Goal: Information Seeking & Learning: Learn about a topic

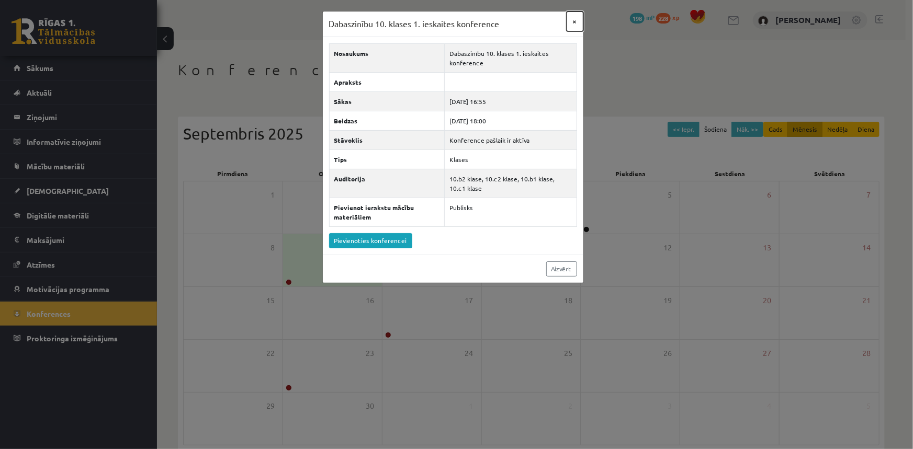
click at [574, 20] on button "×" at bounding box center [575, 22] width 17 height 20
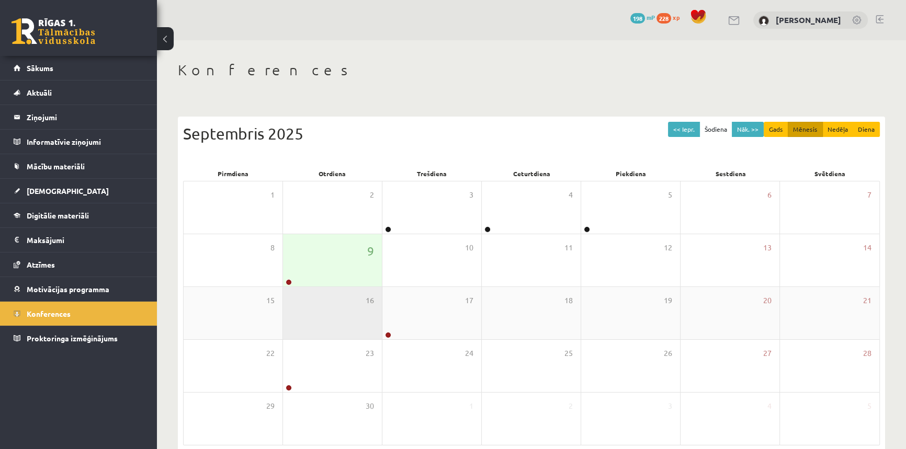
click at [326, 290] on div "16" at bounding box center [332, 313] width 99 height 52
click at [293, 277] on div "9" at bounding box center [332, 260] width 99 height 52
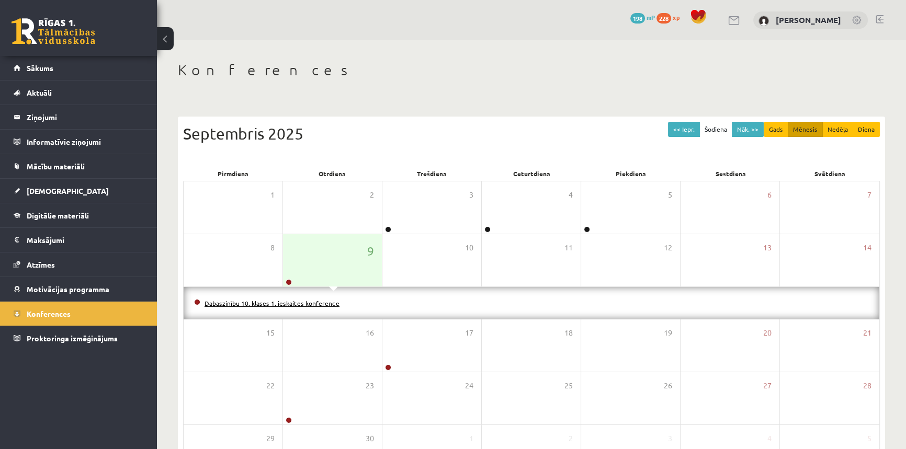
click at [283, 304] on link "Dabaszinību 10. klases 1. ieskaites konference" at bounding box center [272, 303] width 135 height 8
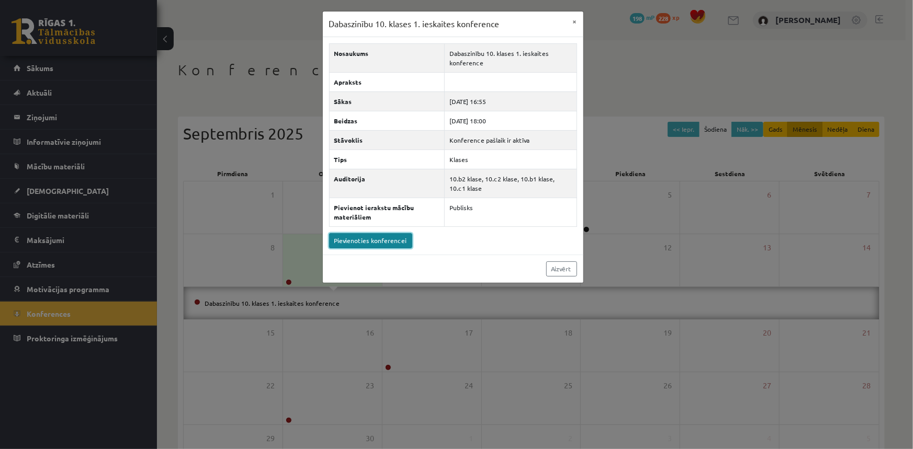
click at [375, 242] on link "Pievienoties konferencei" at bounding box center [370, 240] width 83 height 15
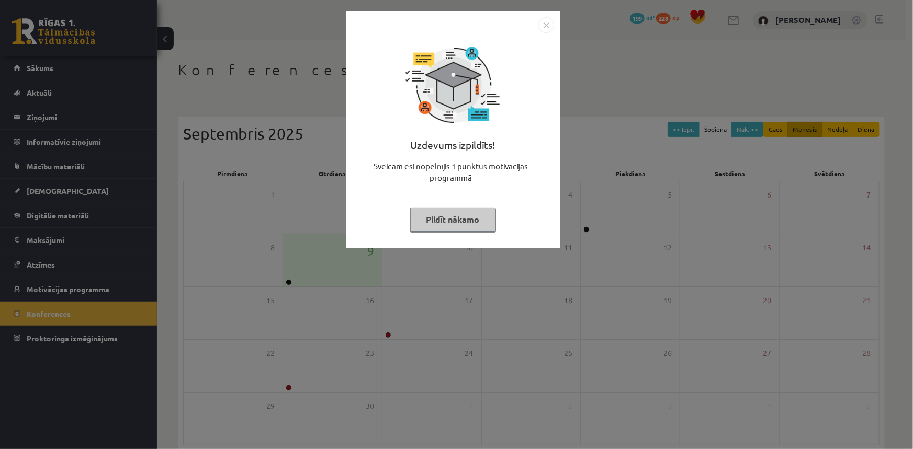
click at [534, 29] on div at bounding box center [453, 25] width 202 height 16
click at [547, 28] on img "Close" at bounding box center [546, 25] width 16 height 16
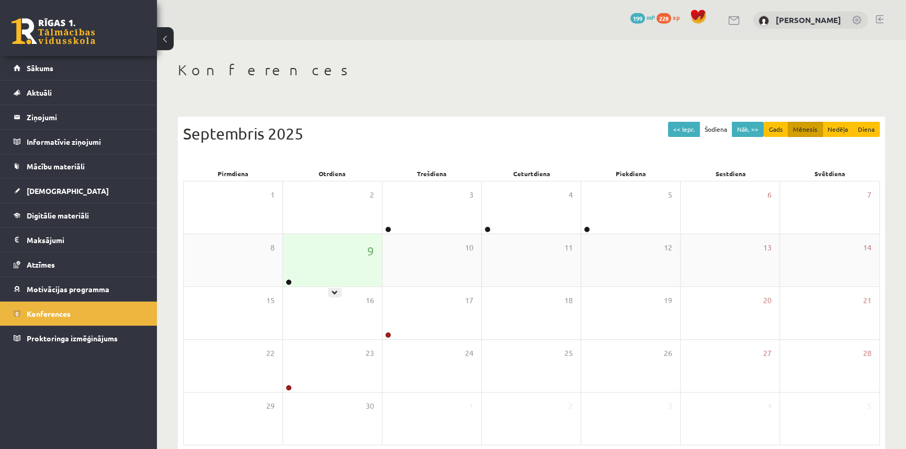
click at [304, 277] on div "9" at bounding box center [332, 260] width 99 height 52
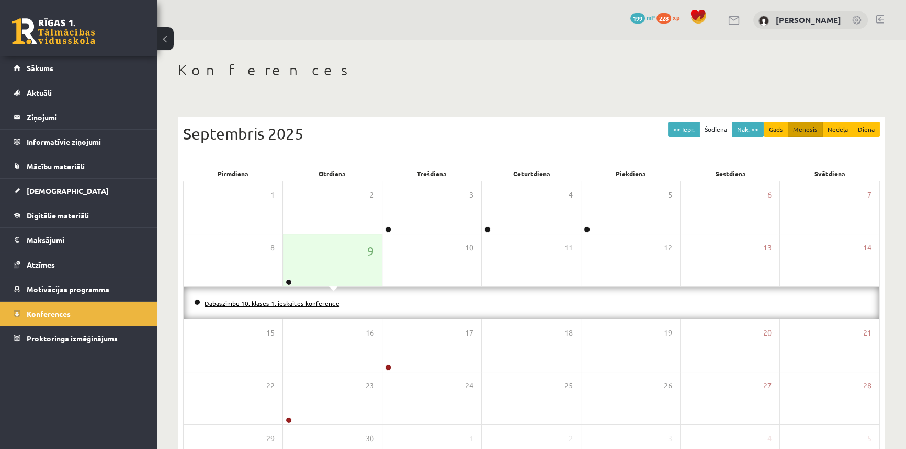
click at [282, 300] on link "Dabaszinību 10. klases 1. ieskaites konference" at bounding box center [272, 303] width 135 height 8
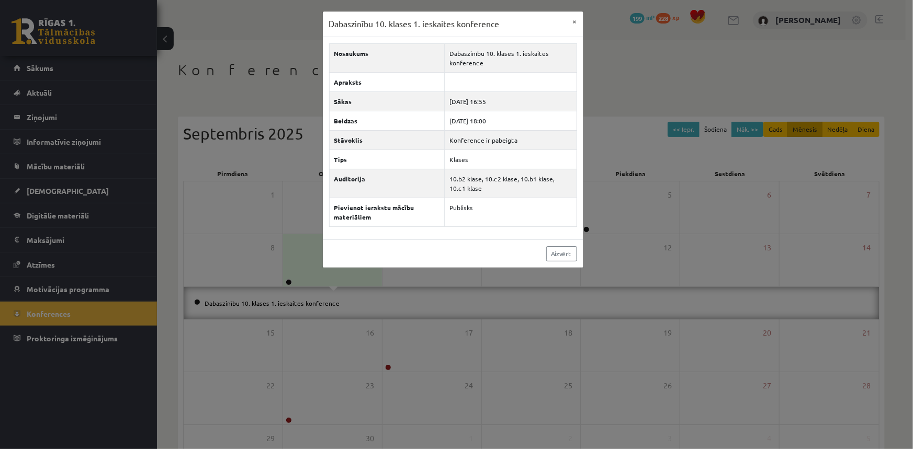
click at [262, 29] on div "Dabaszinību 10. klases 1. ieskaites konference × Nosaukums Dabaszinību 10. klas…" at bounding box center [456, 224] width 913 height 449
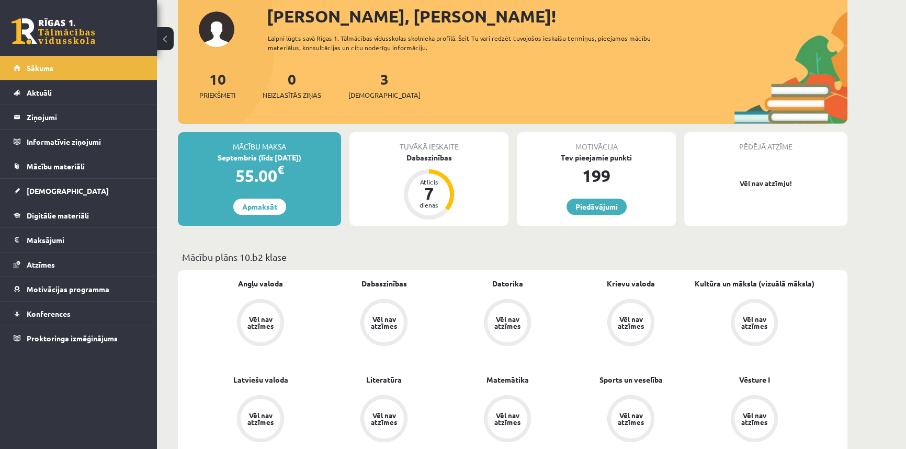
scroll to position [95, 0]
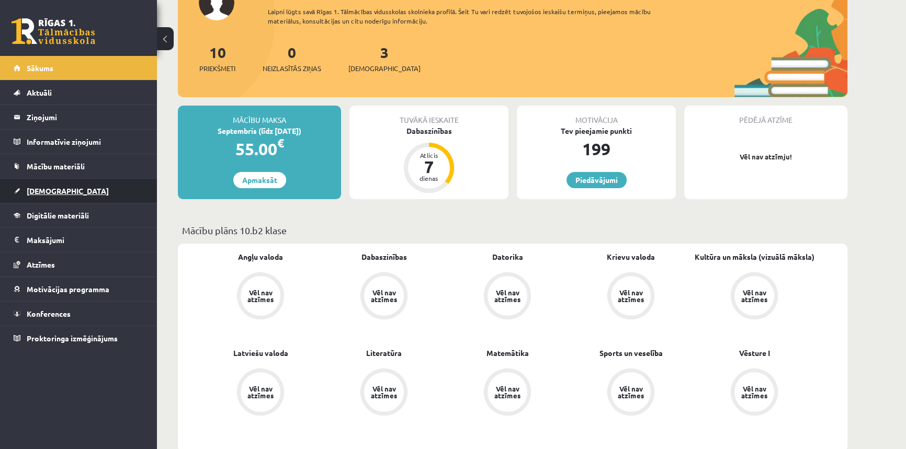
click at [47, 195] on link "[DEMOGRAPHIC_DATA]" at bounding box center [79, 191] width 130 height 24
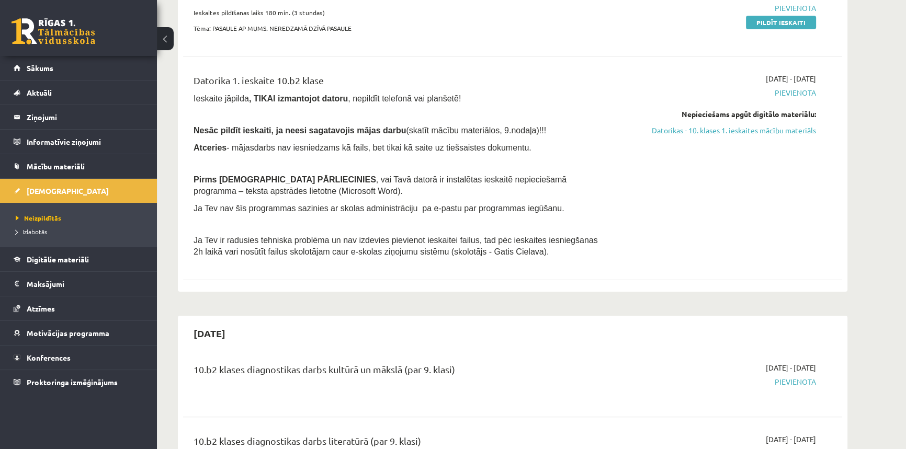
scroll to position [238, 0]
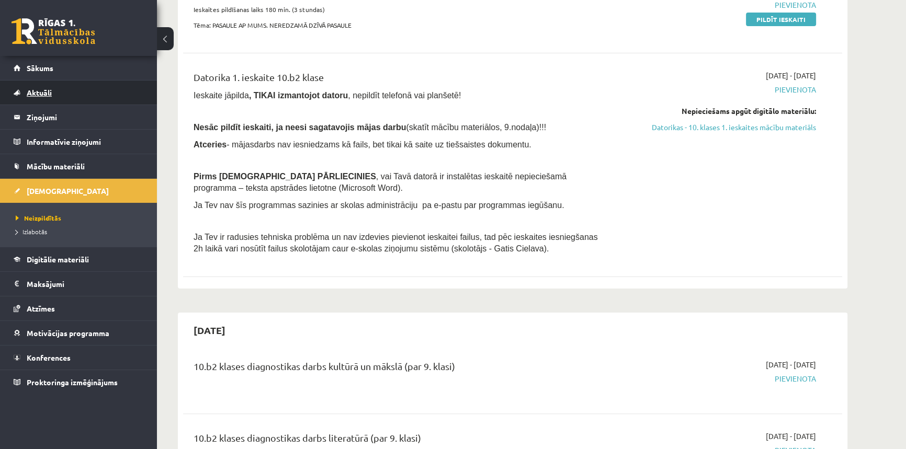
click at [51, 94] on span "Aktuāli" at bounding box center [39, 92] width 25 height 9
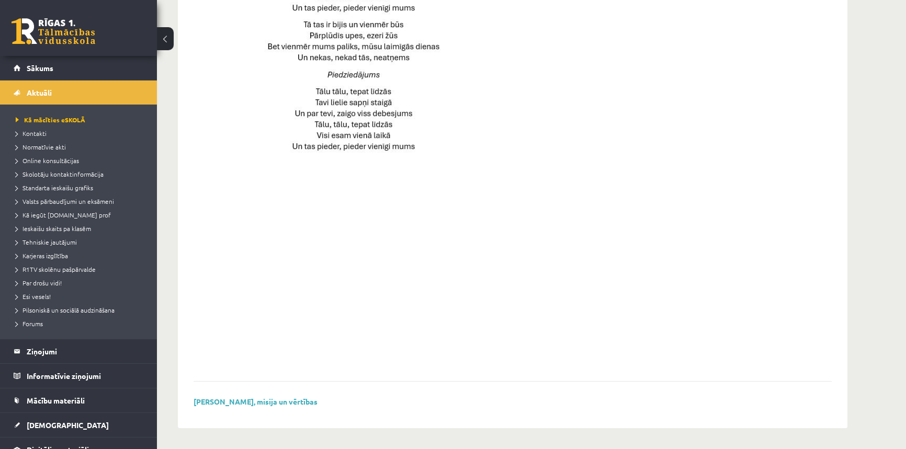
scroll to position [310, 0]
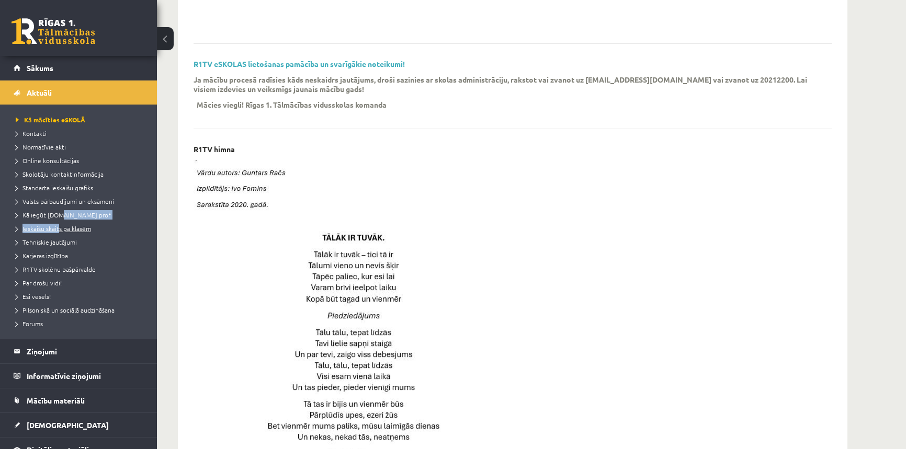
click at [57, 226] on ul "Kā mācīties eSKOLĀ Kontakti Normatīvie akti Online konsultācijas Skolotāju kont…" at bounding box center [78, 222] width 157 height 234
click at [125, 263] on li "R1TV skolēnu pašpārvalde" at bounding box center [81, 270] width 131 height 14
click at [56, 244] on span "Tehniskie jautājumi" at bounding box center [46, 242] width 61 height 8
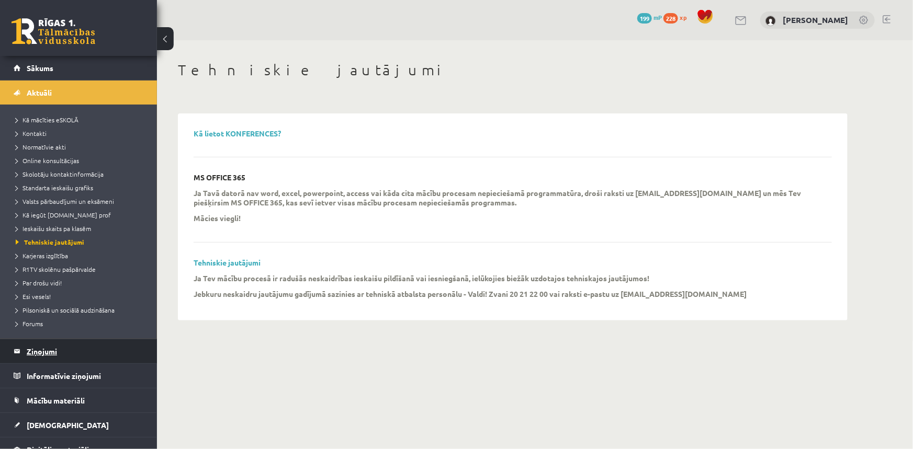
scroll to position [47, 0]
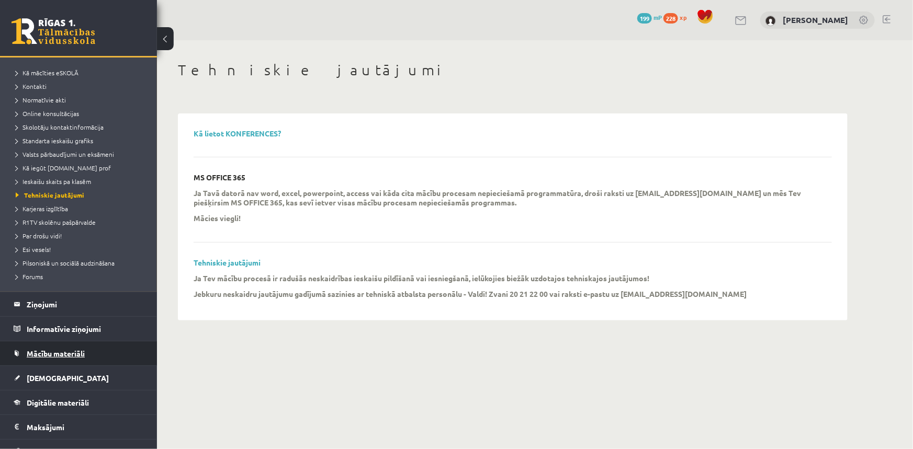
click at [60, 355] on span "Mācību materiāli" at bounding box center [56, 353] width 58 height 9
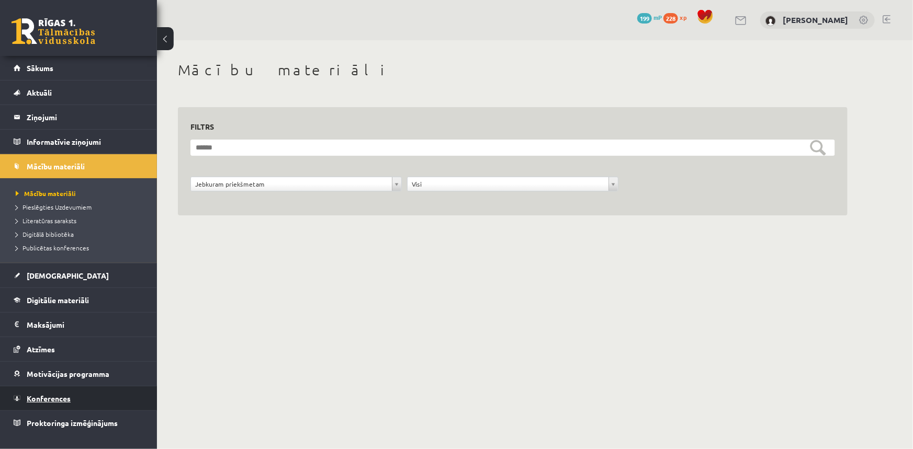
click at [54, 395] on span "Konferences" at bounding box center [49, 398] width 44 height 9
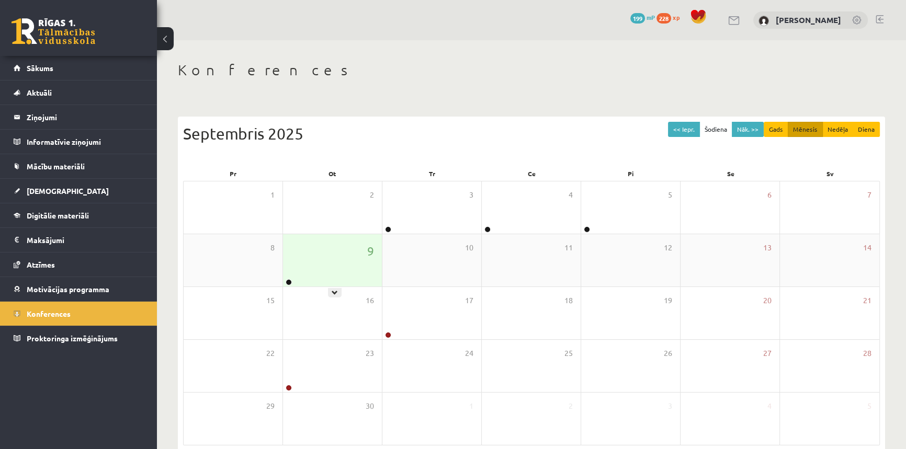
click at [292, 285] on div at bounding box center [288, 282] width 10 height 7
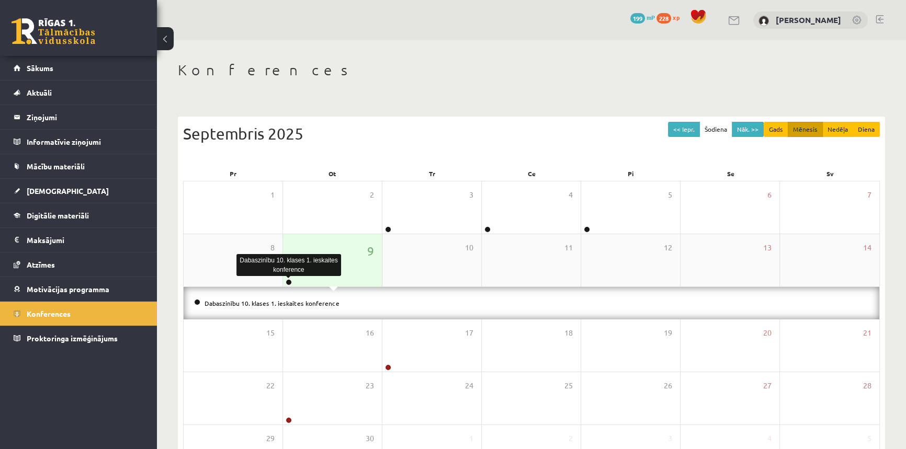
click at [288, 283] on link at bounding box center [289, 282] width 6 height 6
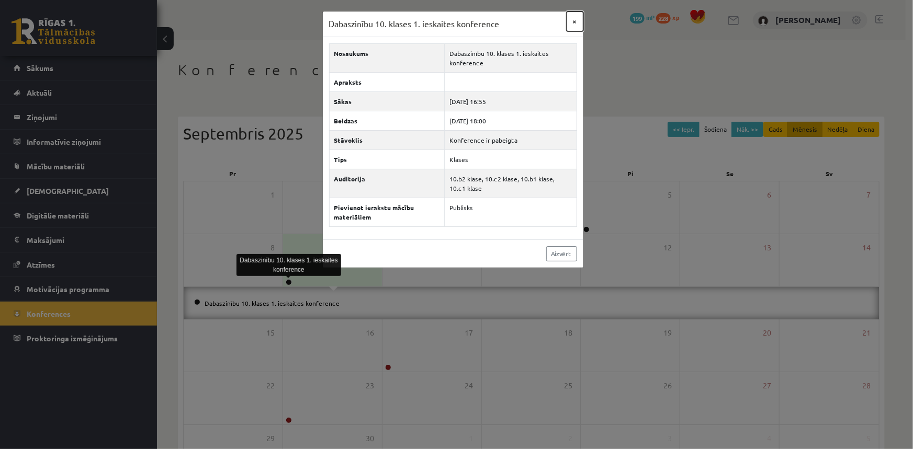
click at [569, 19] on button "×" at bounding box center [575, 22] width 17 height 20
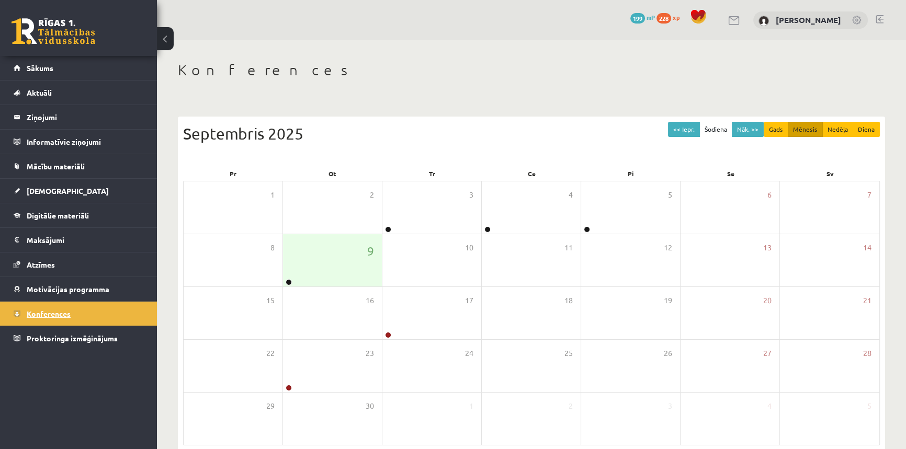
click at [39, 314] on span "Konferences" at bounding box center [49, 313] width 44 height 9
click at [47, 216] on span "Digitālie materiāli" at bounding box center [58, 215] width 62 height 9
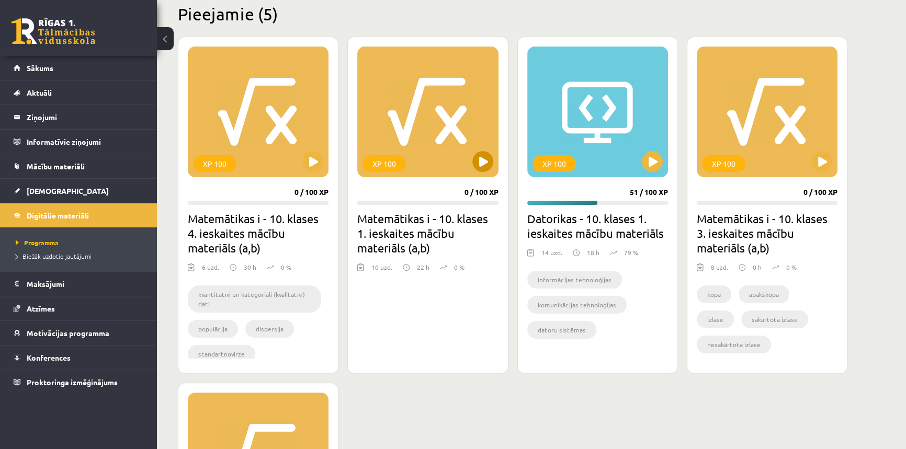
scroll to position [285, 0]
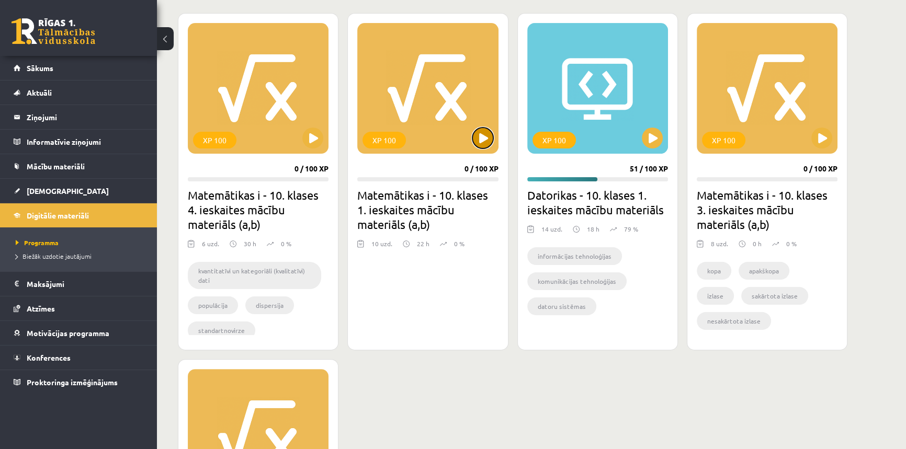
click at [483, 130] on button at bounding box center [482, 138] width 21 height 21
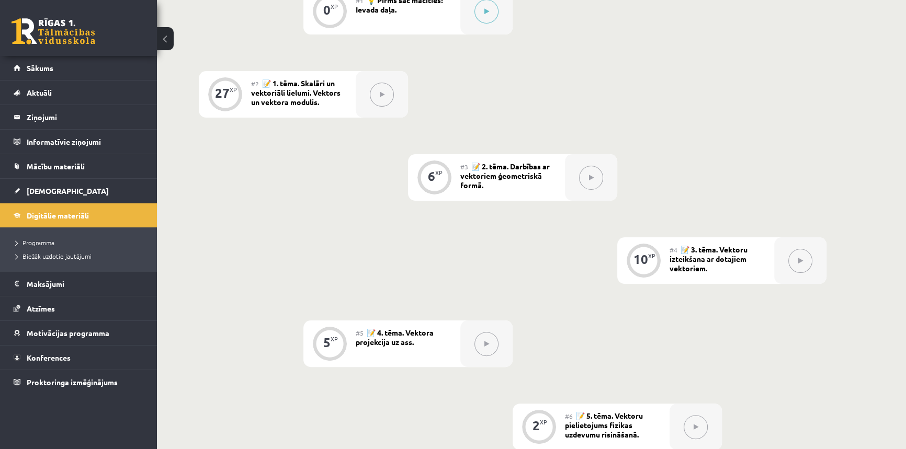
scroll to position [57, 0]
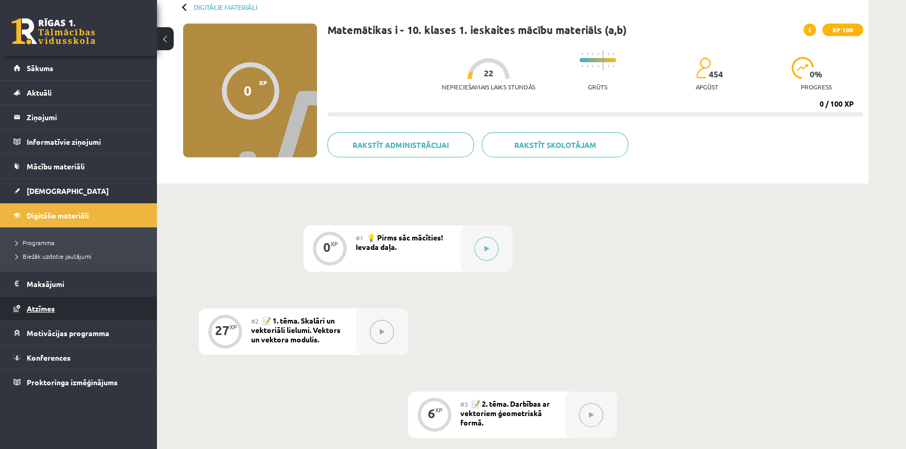
click at [44, 307] on span "Atzīmes" at bounding box center [41, 308] width 28 height 9
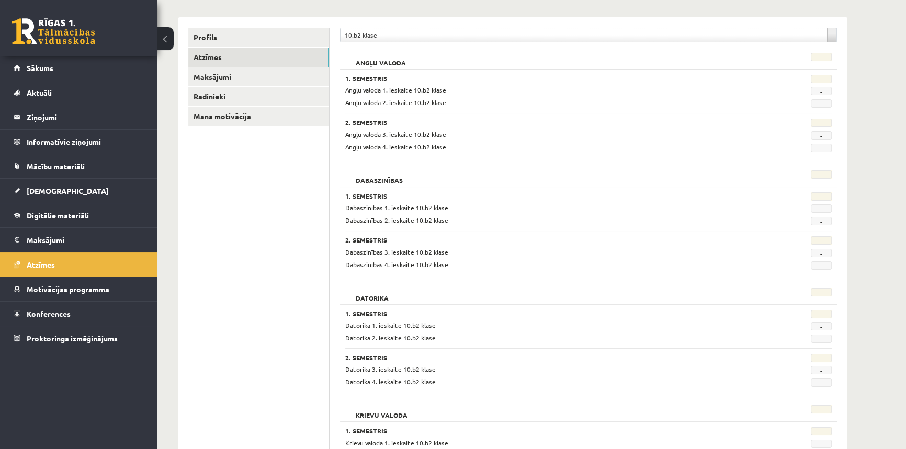
scroll to position [142, 0]
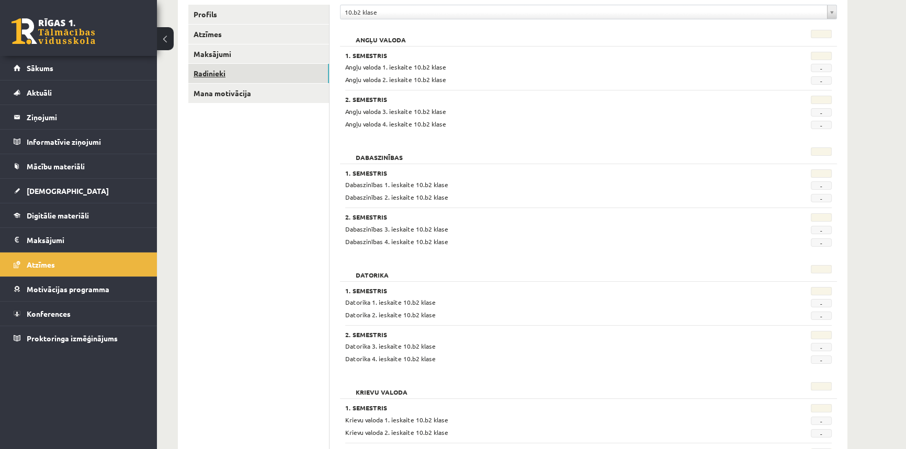
click at [205, 75] on link "Radinieki" at bounding box center [258, 73] width 141 height 19
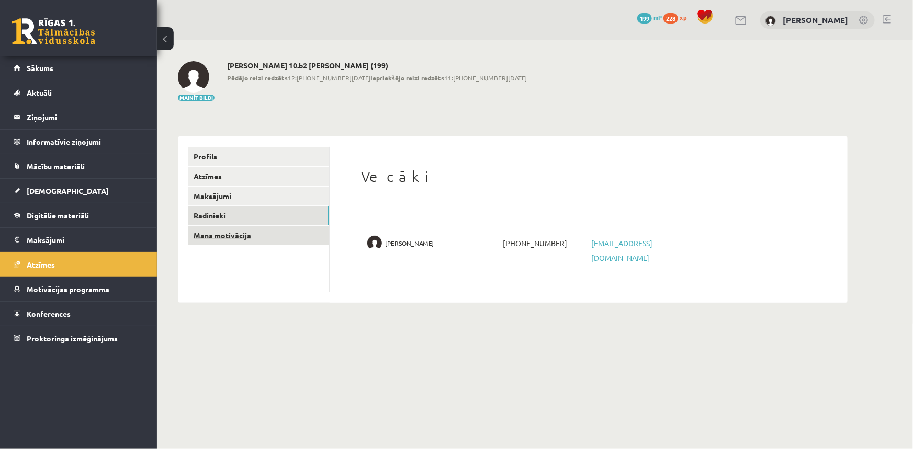
click at [220, 236] on link "Mana motivācija" at bounding box center [258, 235] width 141 height 19
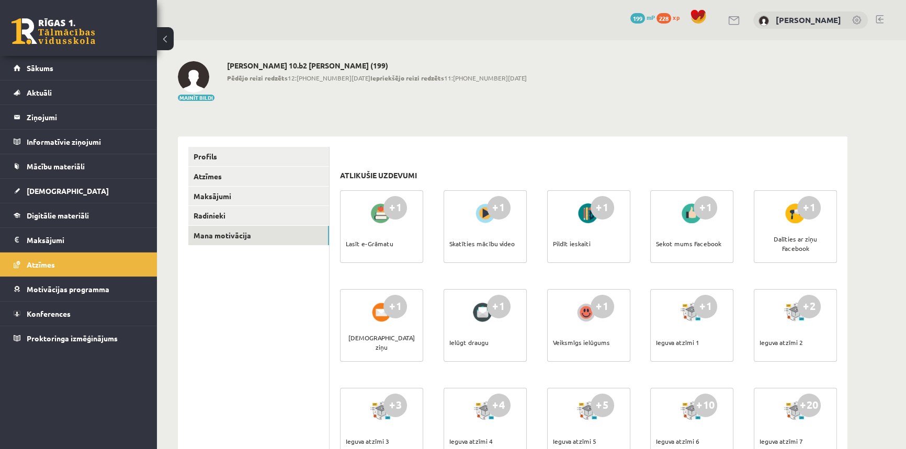
click at [397, 208] on div "+1" at bounding box center [395, 208] width 24 height 24
click at [49, 316] on span "Konferences" at bounding box center [49, 313] width 44 height 9
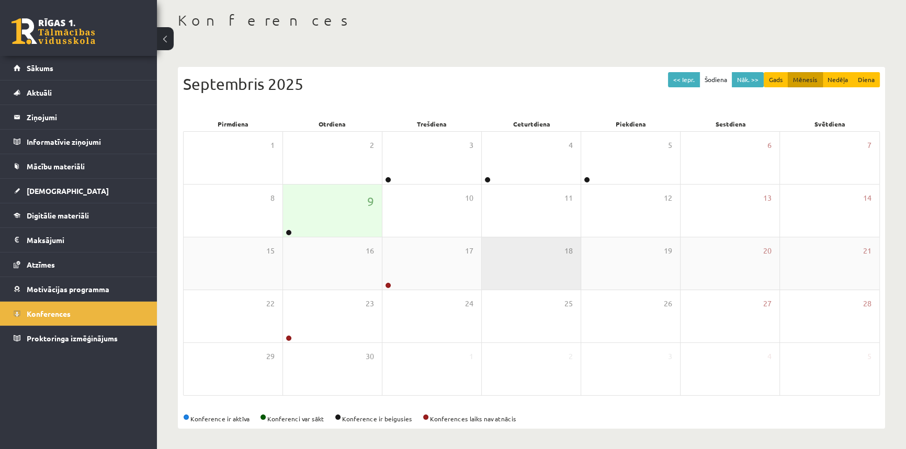
scroll to position [50, 0]
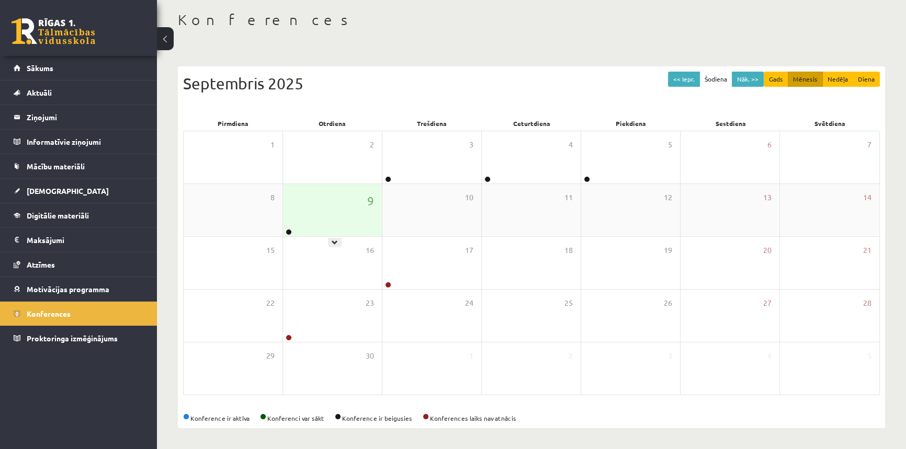
click at [306, 222] on div "9" at bounding box center [332, 210] width 99 height 52
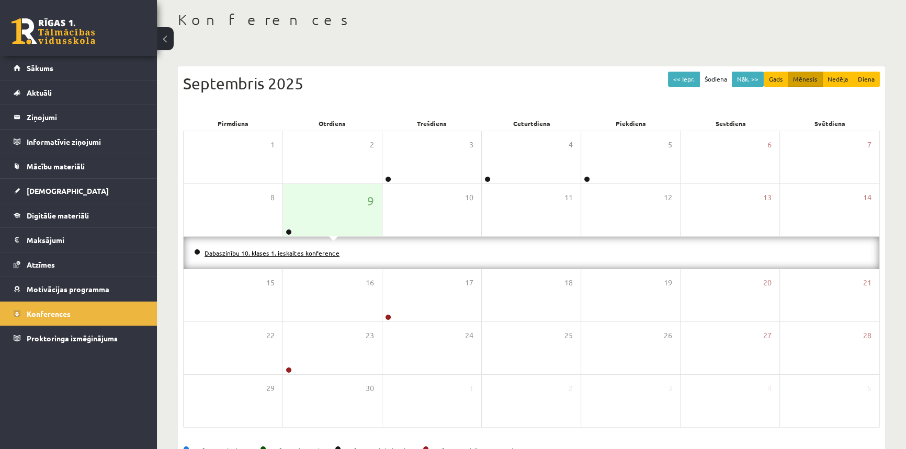
click at [293, 254] on link "Dabaszinību 10. klases 1. ieskaites konference" at bounding box center [272, 253] width 135 height 8
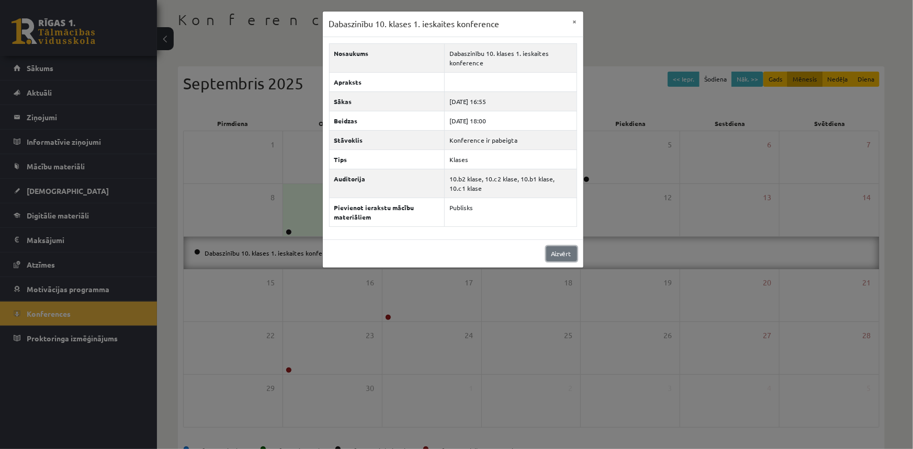
click at [567, 256] on link "Aizvērt" at bounding box center [561, 253] width 31 height 15
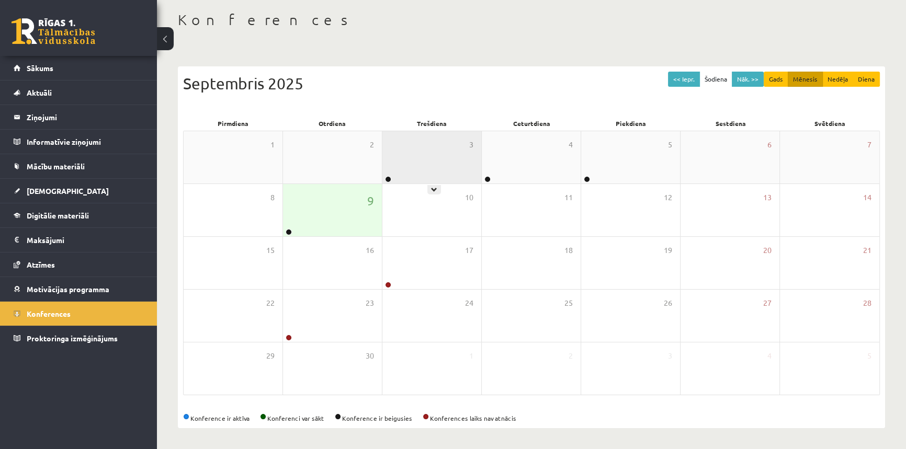
click at [410, 176] on div "3" at bounding box center [431, 157] width 99 height 52
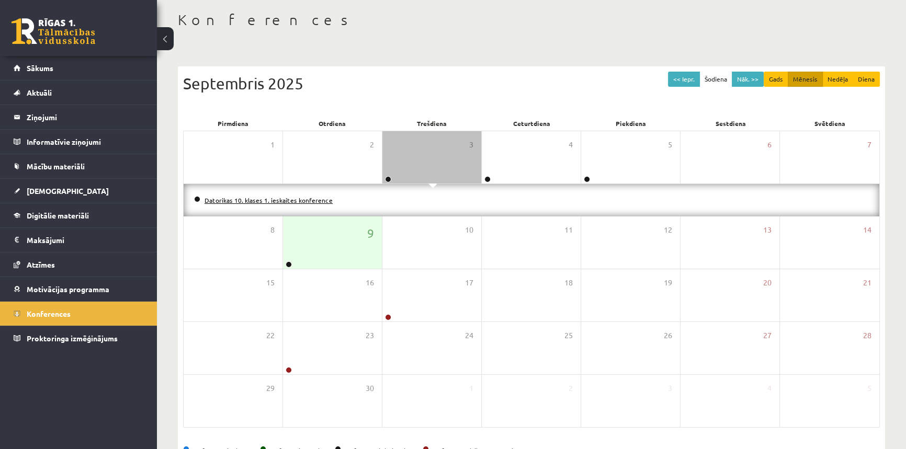
click at [305, 199] on link "Datorikas 10. klases 1. ieskaites konference" at bounding box center [269, 200] width 128 height 8
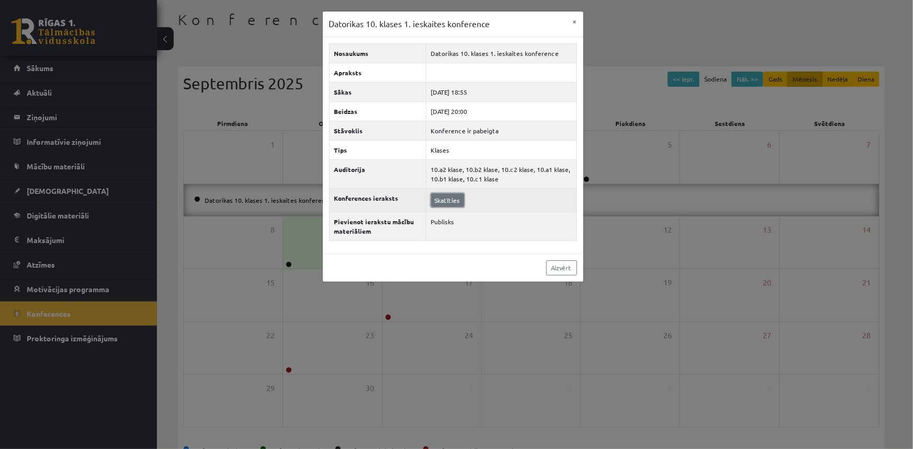
click at [447, 198] on link "Skatīties" at bounding box center [447, 201] width 33 height 14
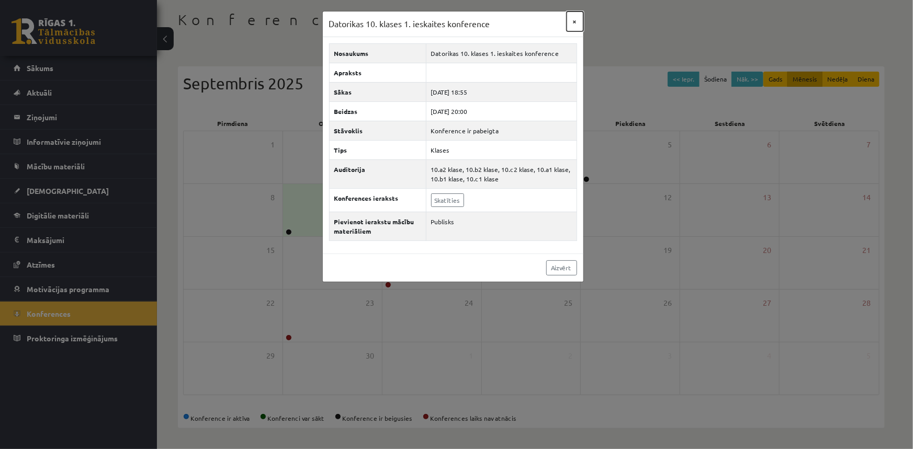
click at [570, 15] on button "×" at bounding box center [575, 22] width 17 height 20
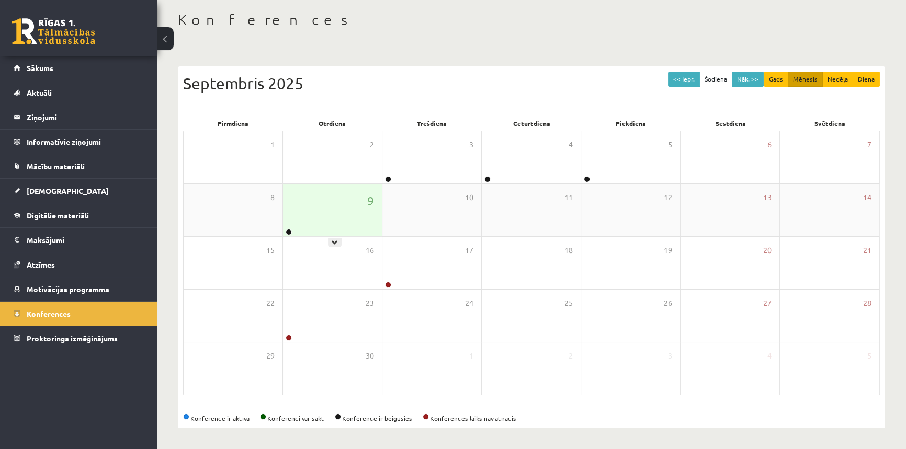
click at [316, 211] on div "9" at bounding box center [332, 210] width 99 height 52
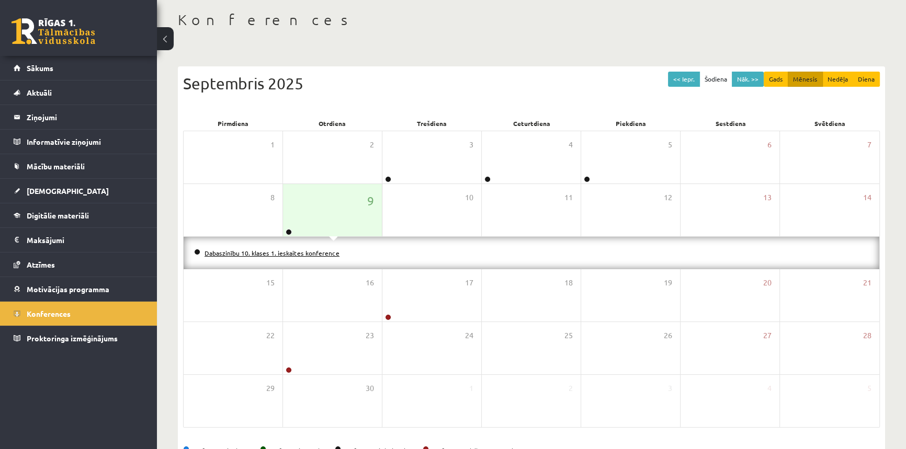
click at [320, 253] on link "Dabaszinību 10. klases 1. ieskaites konference" at bounding box center [272, 253] width 135 height 8
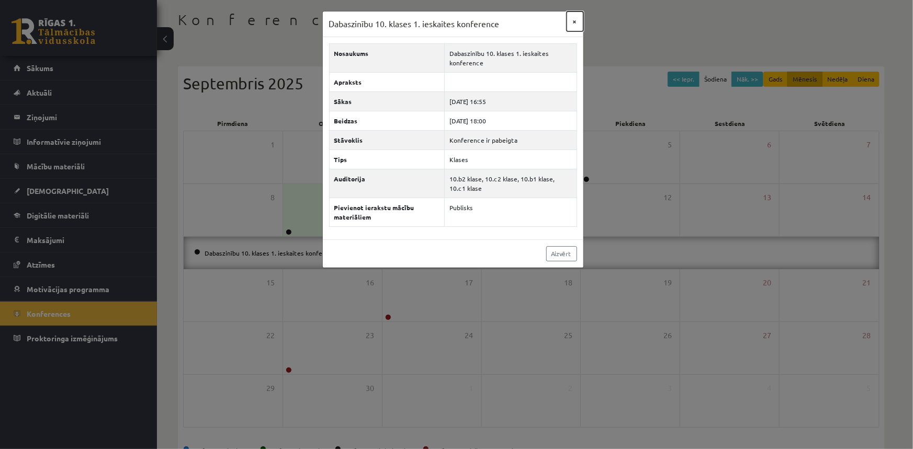
click at [574, 21] on button "×" at bounding box center [575, 22] width 17 height 20
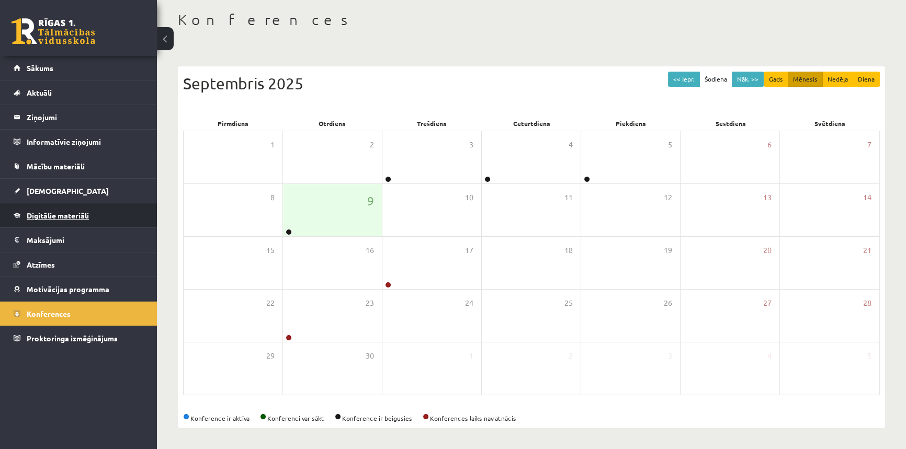
click at [57, 218] on span "Digitālie materiāli" at bounding box center [58, 215] width 62 height 9
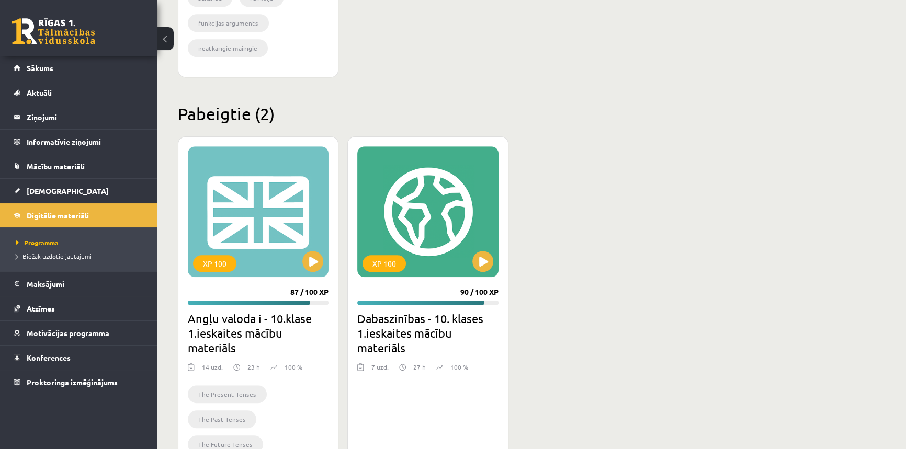
scroll to position [906, 0]
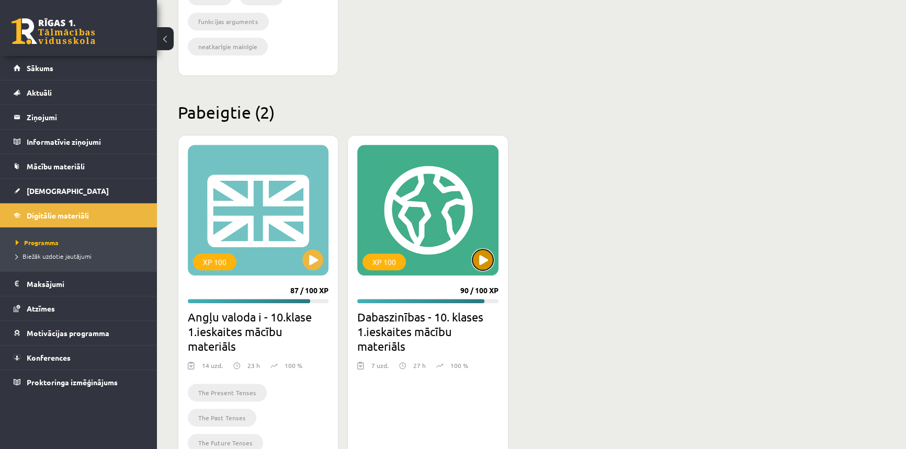
click at [484, 261] on button at bounding box center [482, 260] width 21 height 21
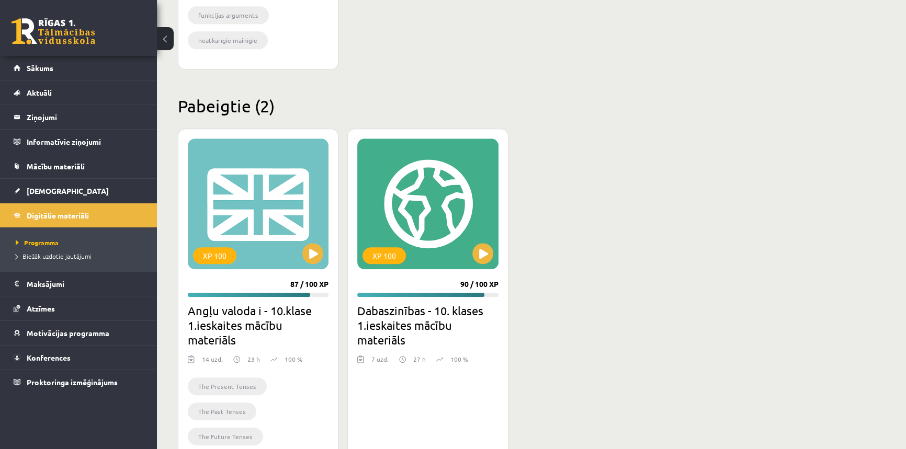
scroll to position [950, 0]
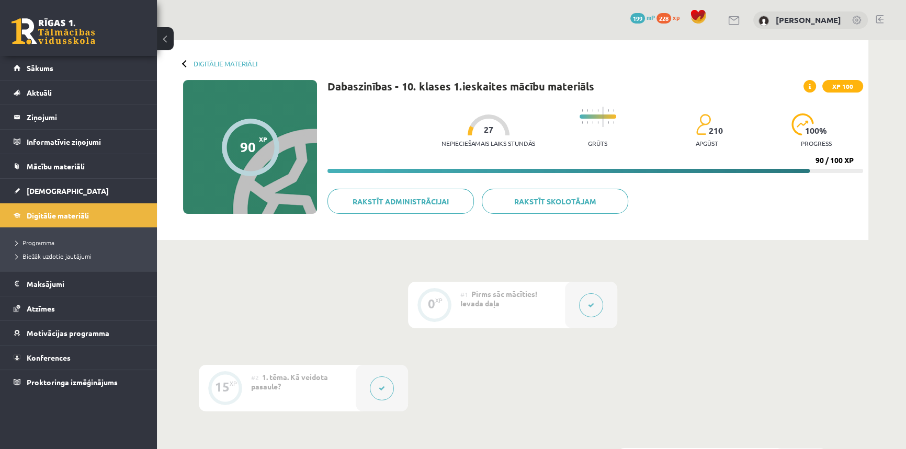
click at [383, 392] on button at bounding box center [382, 389] width 24 height 24
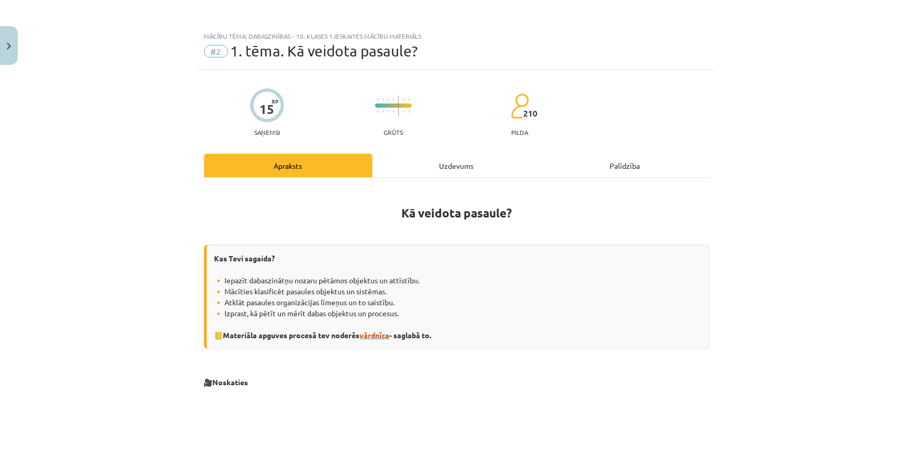
click at [379, 337] on span "vārdnīca" at bounding box center [375, 335] width 30 height 9
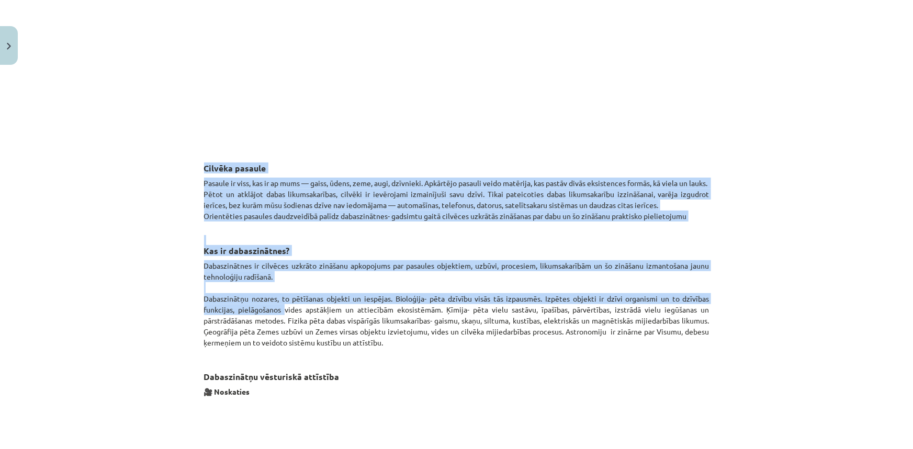
scroll to position [476, 0]
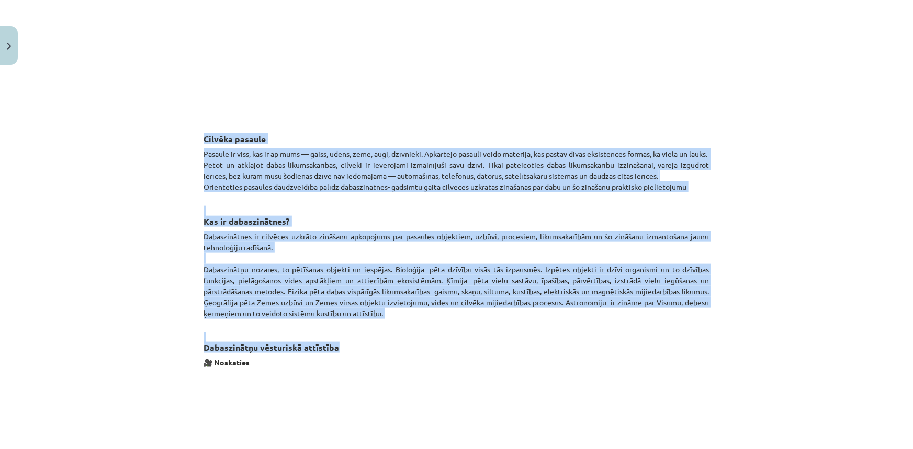
drag, startPoint x: 197, startPoint y: 232, endPoint x: 340, endPoint y: 347, distance: 182.7
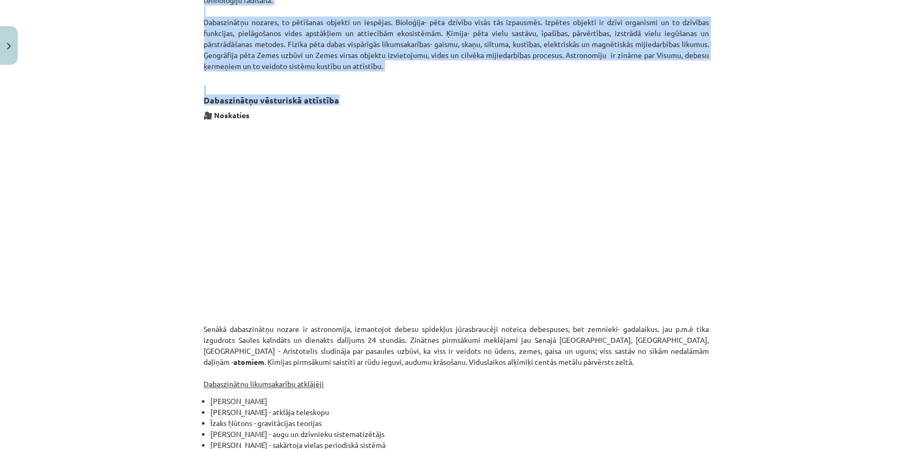
scroll to position [665, 0]
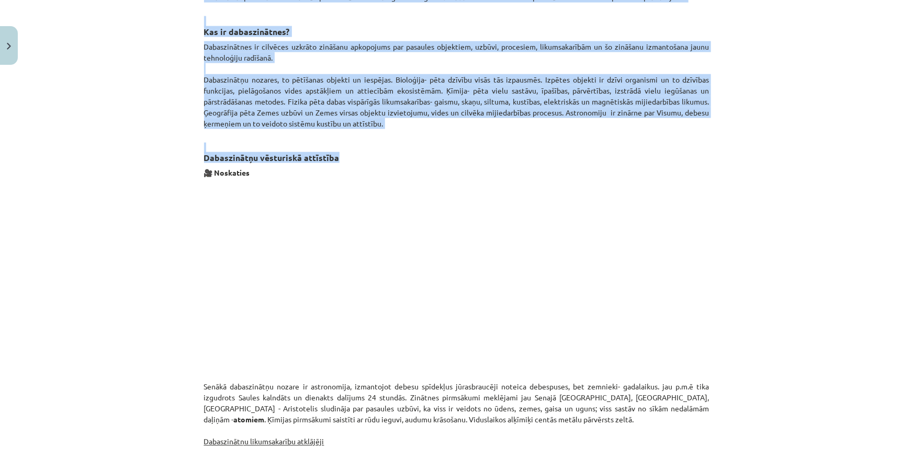
copy div "Cilvēka pasaule Pasaule ir viss, kas ir ap mums — gaiss, ūdens, zeme, augi, dzī…"
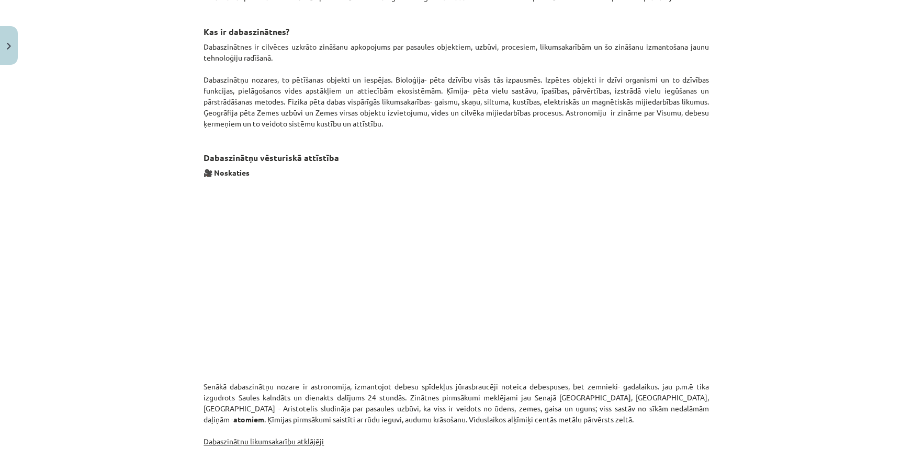
click at [717, 314] on div "Mācību tēma: Dabaszinības - 10. klases 1.ieskaites mācību materiāls #2 1. tēma.…" at bounding box center [456, 224] width 913 height 449
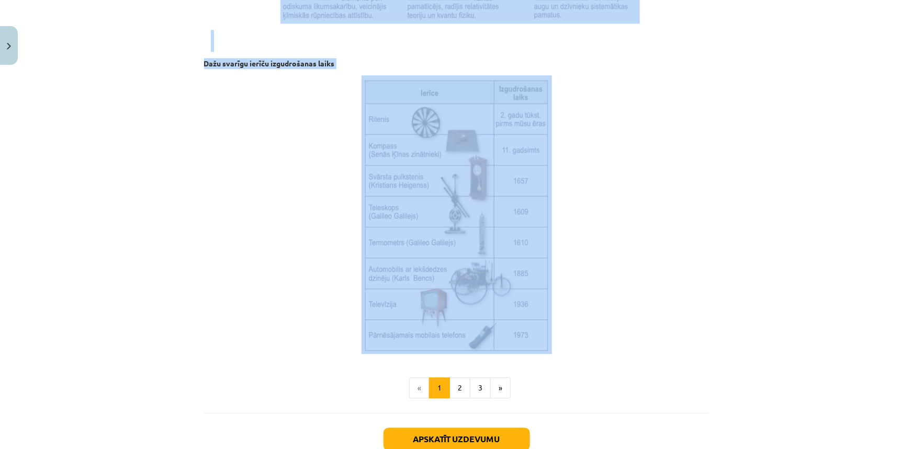
scroll to position [1284, 0]
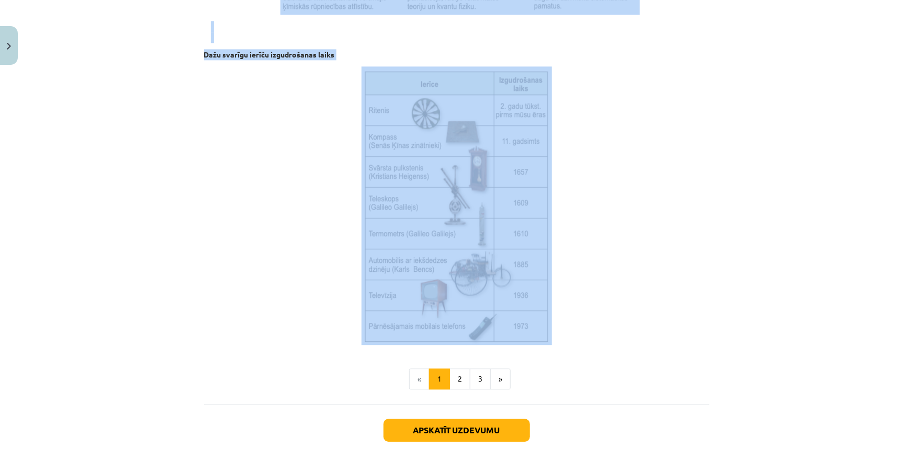
drag, startPoint x: 199, startPoint y: 144, endPoint x: 508, endPoint y: 332, distance: 362.0
copy div "Senākā dabaszinātņu nozare ir astronomija, izmantojot debesu spīdekļus jūrasbra…"
click at [607, 131] on p at bounding box center [456, 205] width 505 height 279
click at [457, 374] on button "2" at bounding box center [459, 379] width 21 height 21
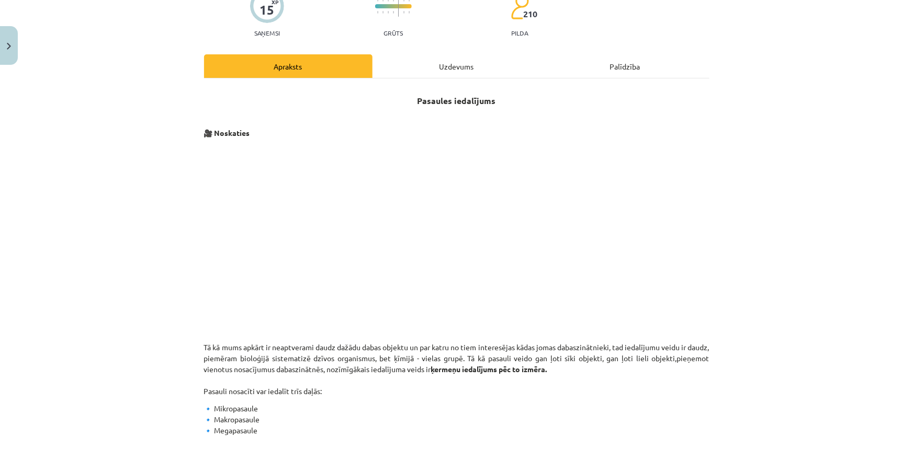
scroll to position [92, 0]
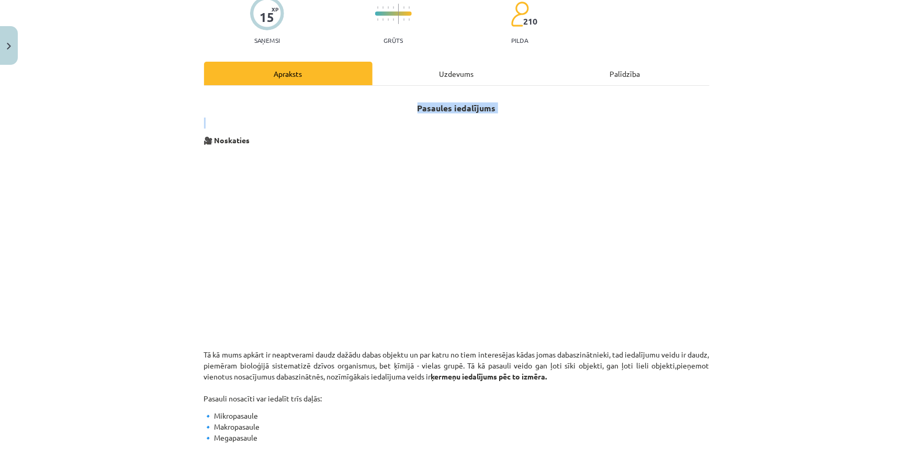
drag, startPoint x: 410, startPoint y: 107, endPoint x: 507, endPoint y: 114, distance: 97.6
copy div "Pasaules iedalījums"
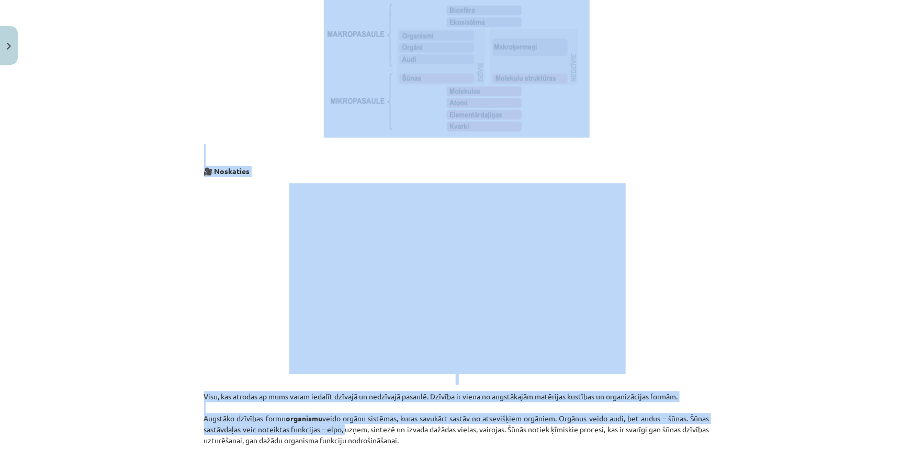
scroll to position [934, 0]
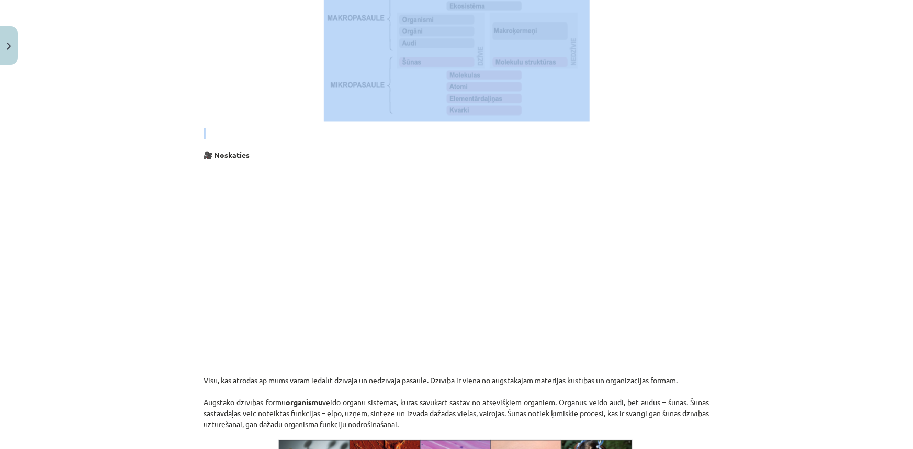
drag, startPoint x: 189, startPoint y: 356, endPoint x: 364, endPoint y: 128, distance: 286.6
click at [364, 128] on div "Mācību tēma: Dabaszinības - 10. klases 1.ieskaites mācību materiāls #2 1. tēma.…" at bounding box center [456, 224] width 913 height 449
copy div "Tā kā mums apkārt ir neaptverami daudz dažādu dabas objektu un par katru no tie…"
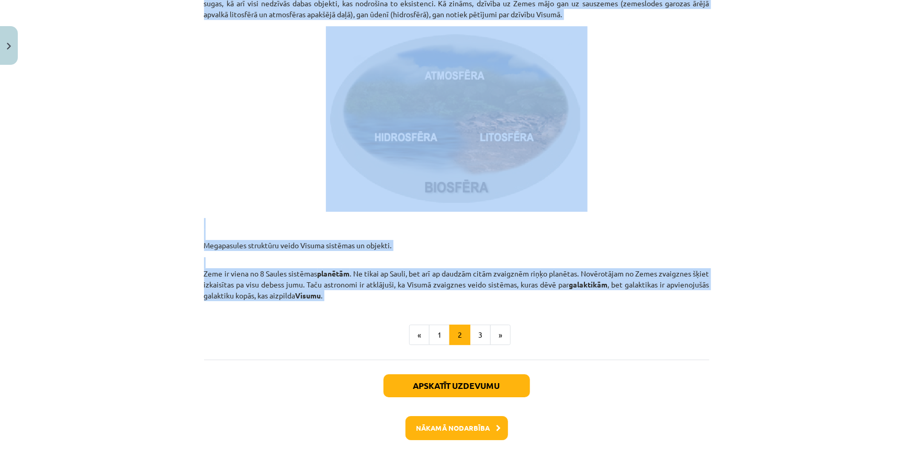
scroll to position [1553, 0]
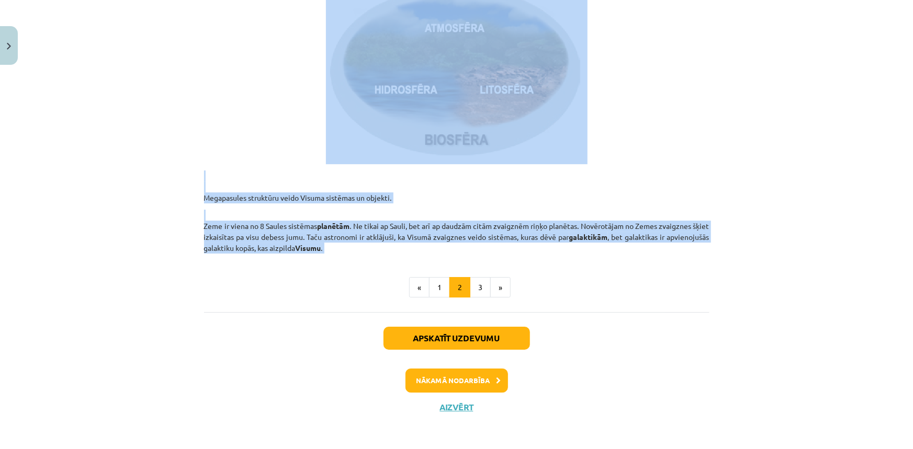
drag, startPoint x: 196, startPoint y: 242, endPoint x: 283, endPoint y: 275, distance: 92.9
copy div "Visu, kas atrodas ap mums varam iedalīt dzīvajā un nedzīvajā pasaulē. Dzīvība i…"
click at [473, 288] on button "3" at bounding box center [480, 287] width 21 height 21
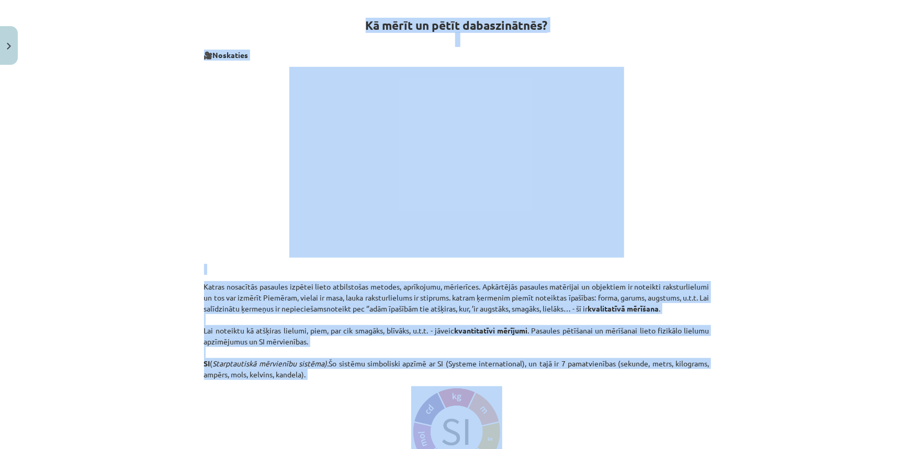
scroll to position [187, 0]
click at [762, 220] on div "Mācību tēma: Dabaszinības - 10. klases 1.ieskaites mācību materiāls #2 1. tēma.…" at bounding box center [456, 224] width 913 height 449
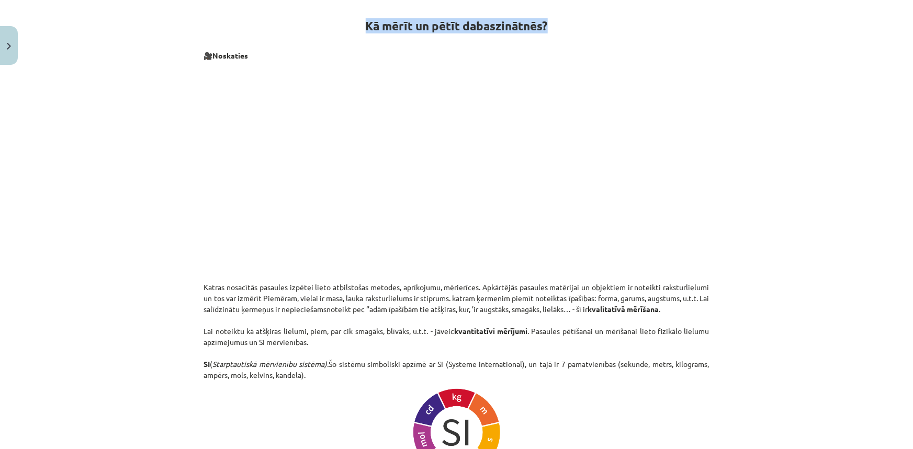
drag, startPoint x: 359, startPoint y: 26, endPoint x: 545, endPoint y: 29, distance: 186.3
click at [545, 29] on h1 "Kā mērīt un pētīt dabaszinātnēs?" at bounding box center [456, 23] width 505 height 47
copy strong "Kā mērīt un pētīt dabaszinātnēs?"
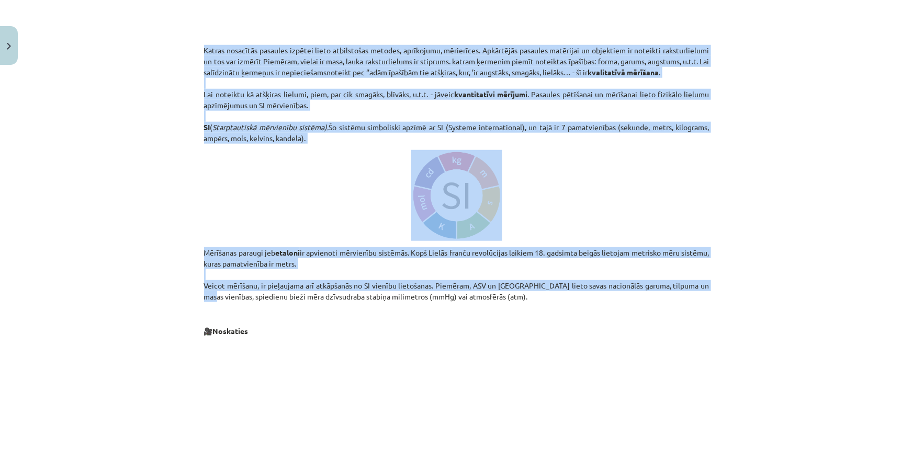
scroll to position [425, 0]
drag, startPoint x: 194, startPoint y: 287, endPoint x: 524, endPoint y: 307, distance: 330.7
copy div "Katras nosacītās pasaules izpētei lieto atbilstošas metodes, aprīkojumu, mērier…"
click at [675, 300] on p "Mērīšanas paraugi jeb etaloni ir apvienoti mērvienību sistēmās. Kopš Lielās fra…" at bounding box center [456, 274] width 505 height 55
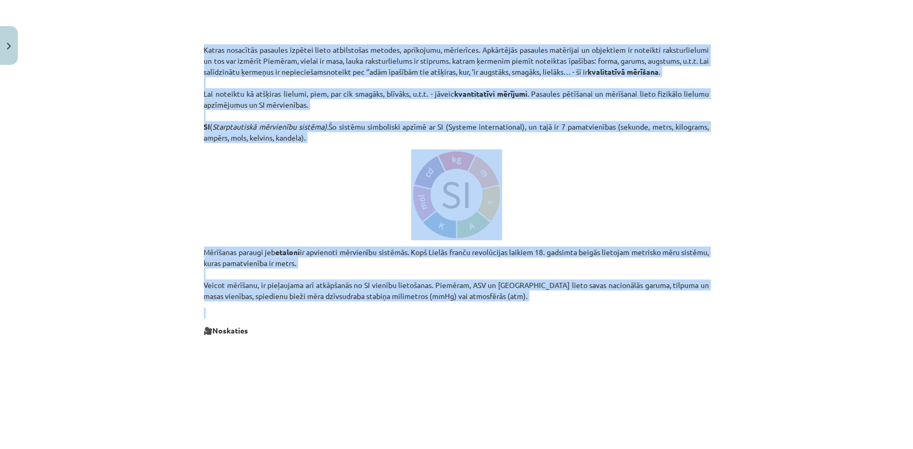
click at [637, 252] on p "Mērīšanas paraugi jeb etaloni ir apvienoti mērvienību sistēmās. Kopš Lielās fra…" at bounding box center [456, 274] width 505 height 55
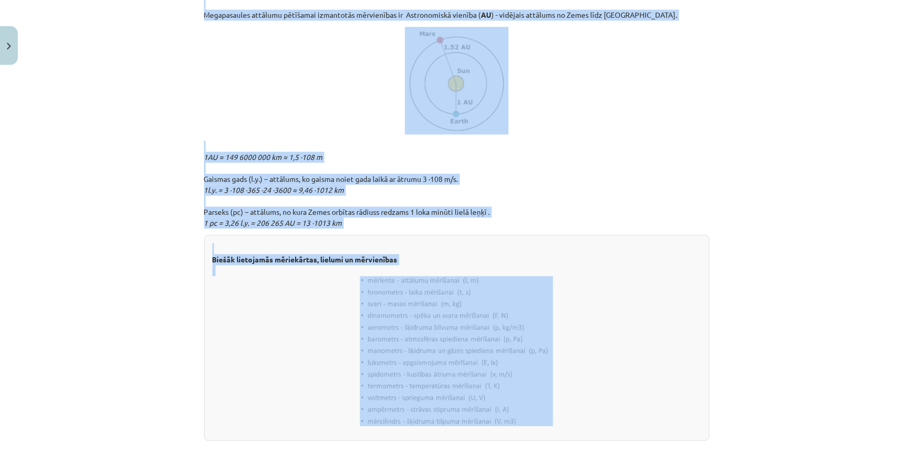
scroll to position [1091, 0]
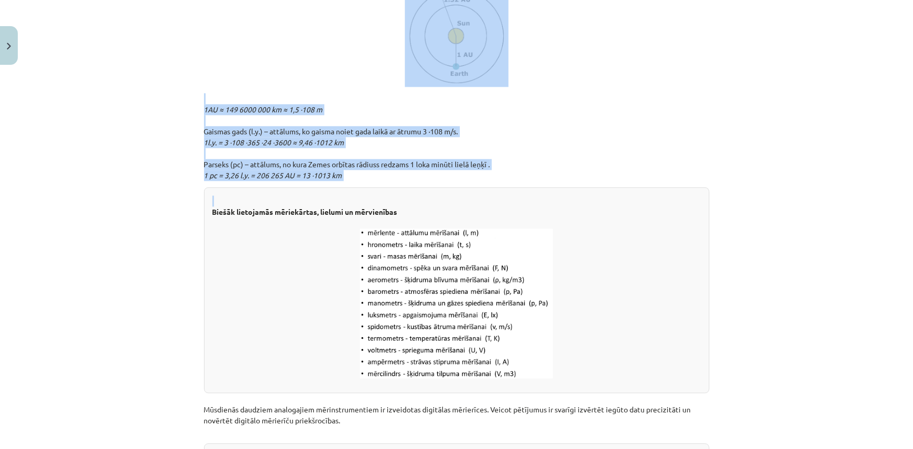
drag, startPoint x: 213, startPoint y: 270, endPoint x: 352, endPoint y: 187, distance: 162.1
copy div "ropasaules ķermeņu izmērus visbiežāk izsaka mikrometros (μm) vai nanometros (nm…"
click at [523, 269] on img at bounding box center [456, 304] width 193 height 150
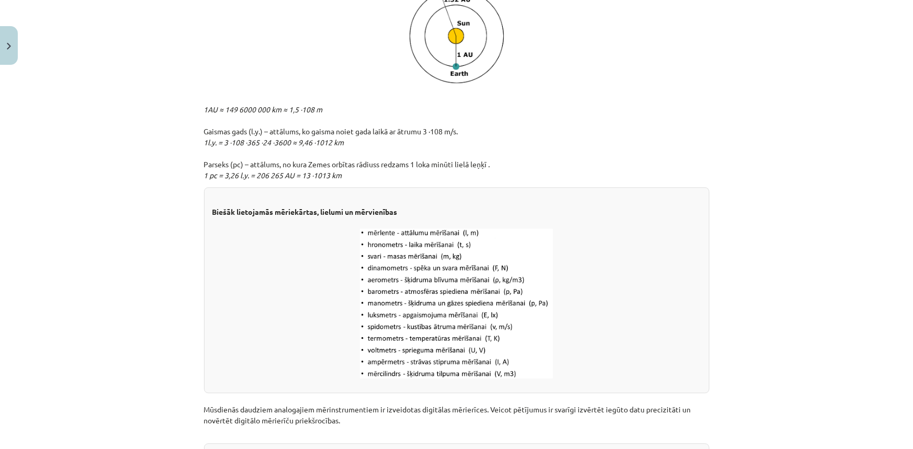
click at [285, 217] on div "Biešāk lietojamās mēriekārtas, lielumi un mērvienības" at bounding box center [456, 290] width 505 height 206
click at [233, 213] on strong "Biešāk lietojamās mēriekārtas, lielumi un mērvienības" at bounding box center [304, 211] width 185 height 9
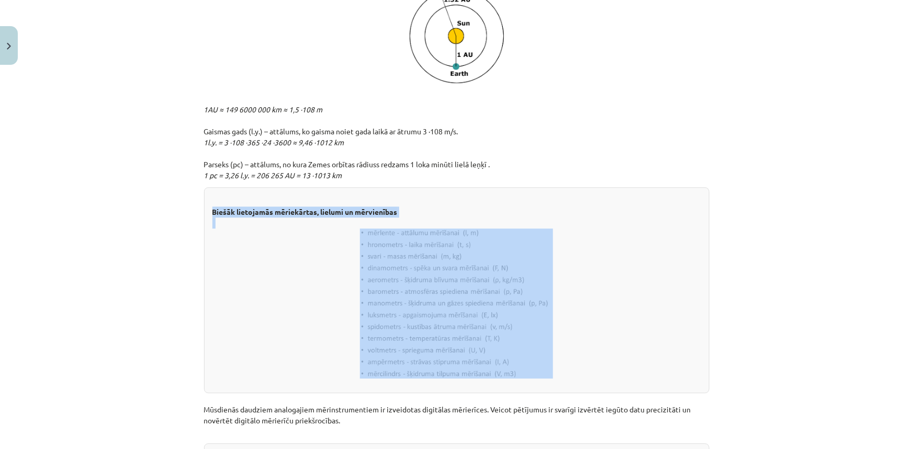
drag, startPoint x: 209, startPoint y: 209, endPoint x: 441, endPoint y: 329, distance: 260.2
click at [441, 329] on div "Biešāk lietojamās mēriekārtas, lielumi un mērvienības" at bounding box center [456, 290] width 505 height 206
click at [449, 320] on img at bounding box center [456, 304] width 193 height 150
click at [476, 325] on img at bounding box center [456, 304] width 193 height 150
click at [459, 209] on div "Biešāk lietojamās mēriekārtas, lielumi un mērvienības" at bounding box center [456, 290] width 505 height 206
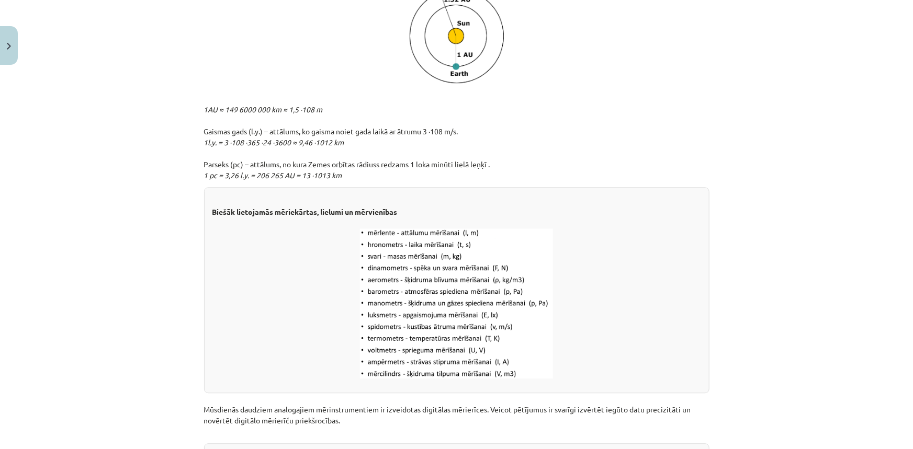
click at [413, 245] on img at bounding box center [456, 304] width 193 height 150
drag, startPoint x: 399, startPoint y: 210, endPoint x: 209, endPoint y: 213, distance: 190.5
click at [209, 213] on div "Biešāk lietojamās mēriekārtas, lielumi un mērvienības" at bounding box center [456, 290] width 505 height 206
copy strong "Biešāk lietojamās mēriekārtas, lielumi un mērvienības"
click at [565, 175] on p "1AU ≈ 149 6000 000 km ≈ 1,5 ·108 m Gaismas gads (l.y.) – attālums, ko gaisma no…" at bounding box center [456, 137] width 505 height 88
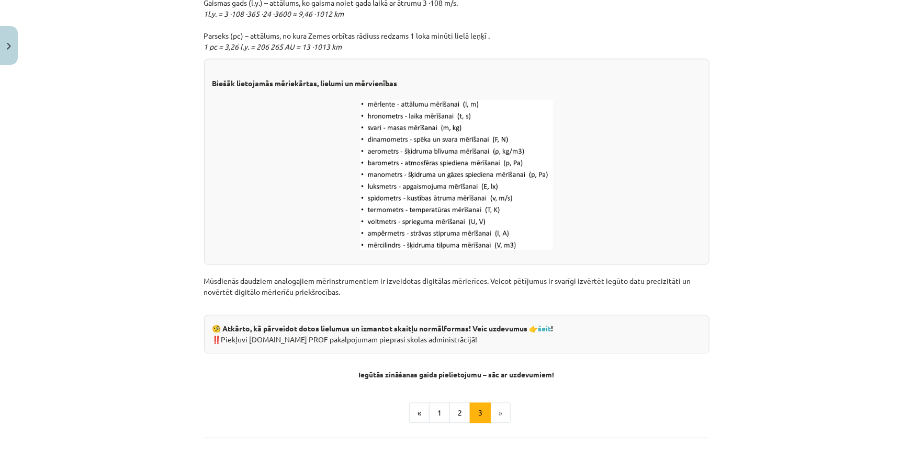
scroll to position [1234, 0]
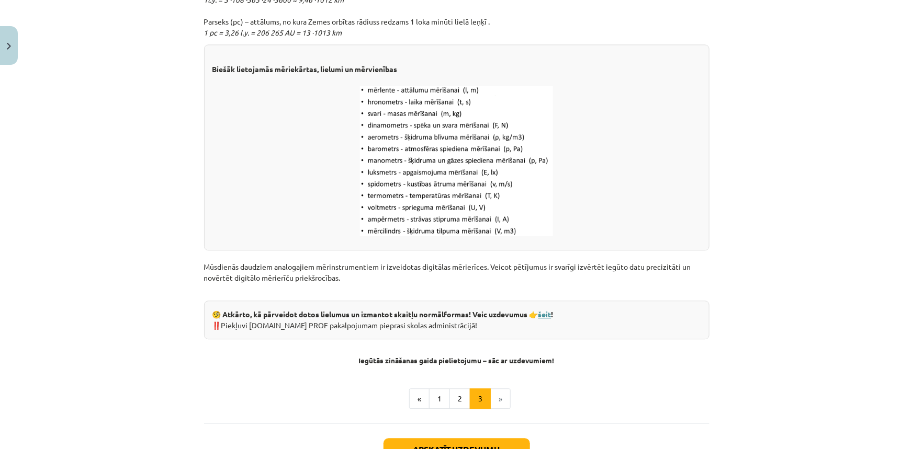
click at [550, 317] on link "šeit" at bounding box center [544, 314] width 13 height 9
click at [686, 283] on p "Mūsdienās daudziem analogajiem mērinstrumentiem ir izveidotas digitālas mērierī…" at bounding box center [456, 273] width 505 height 44
drag, startPoint x: 342, startPoint y: 280, endPoint x: 198, endPoint y: 259, distance: 145.8
copy p "Mūsdienās daudziem analogajiem mērinstrumentiem ir izveidotas digitālas mērierī…"
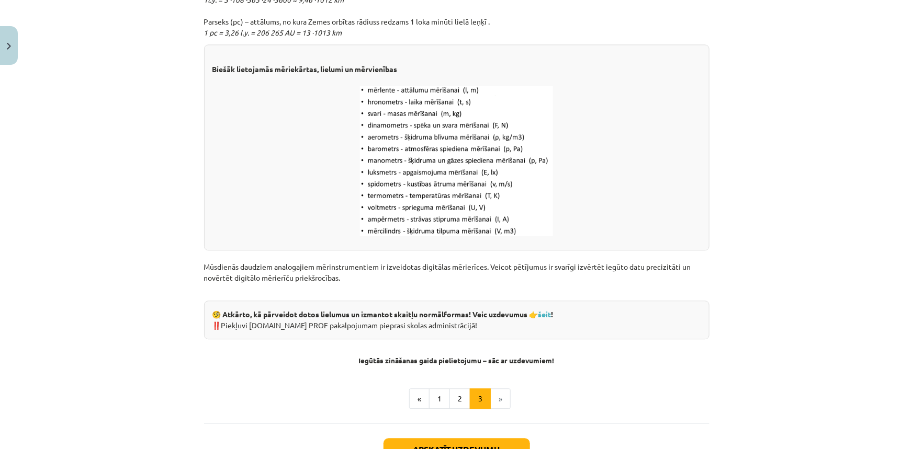
click at [685, 136] on p at bounding box center [456, 161] width 489 height 150
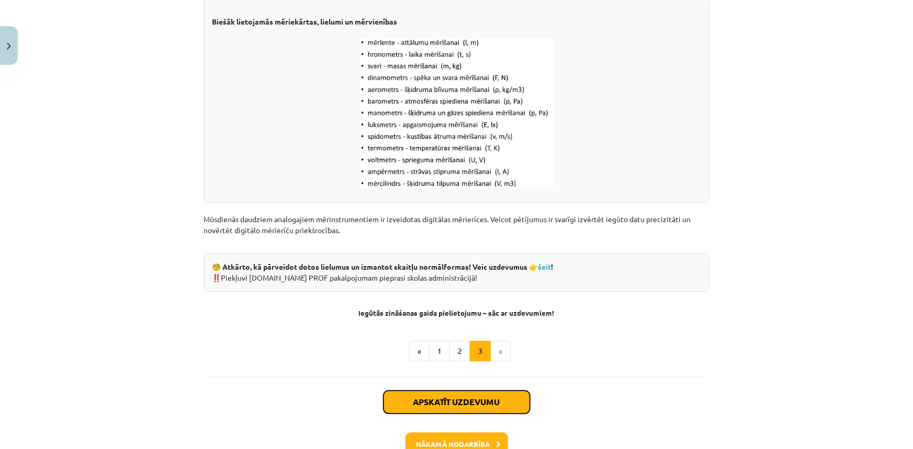
click at [479, 398] on button "Apskatīt uzdevumu" at bounding box center [456, 402] width 146 height 23
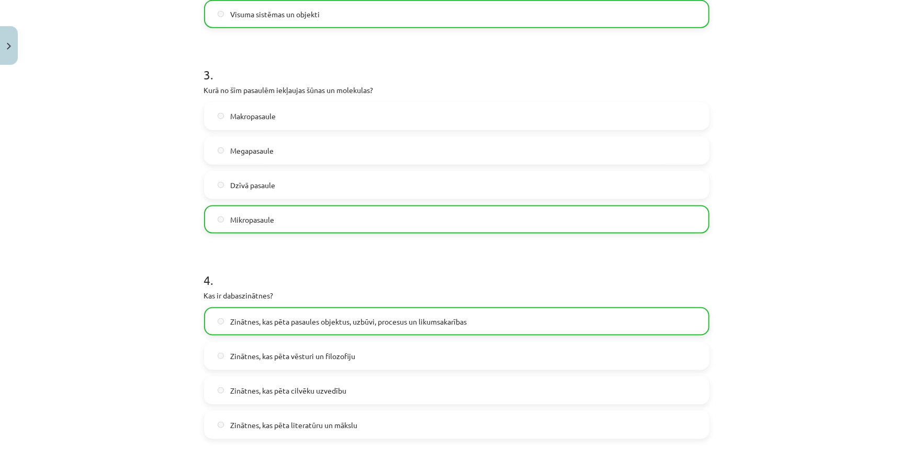
scroll to position [920, 0]
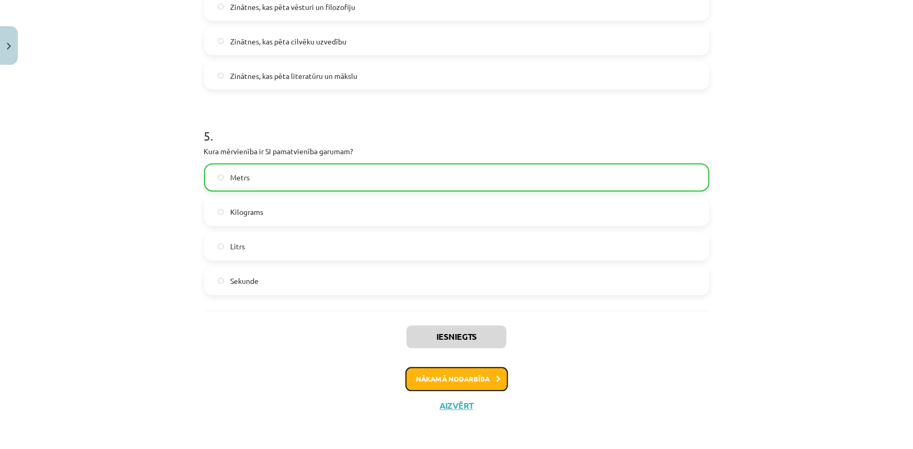
click at [460, 383] on button "Nākamā nodarbība" at bounding box center [456, 380] width 103 height 24
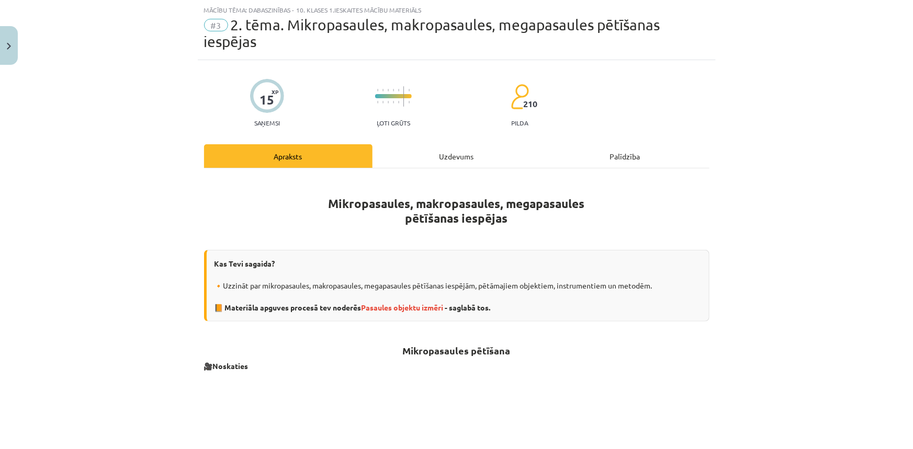
scroll to position [26, 0]
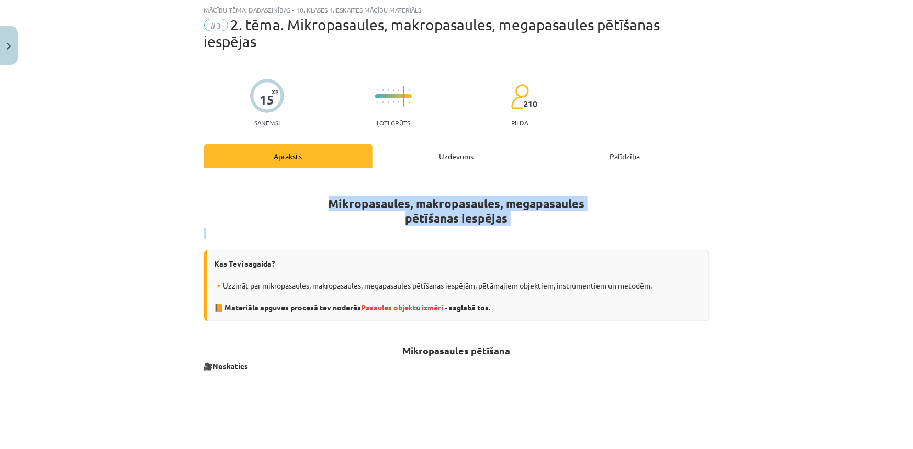
drag, startPoint x: 320, startPoint y: 199, endPoint x: 507, endPoint y: 229, distance: 190.2
click at [412, 308] on span "Pasaules objektu izmēri" at bounding box center [403, 307] width 82 height 9
click at [539, 229] on p at bounding box center [456, 234] width 505 height 11
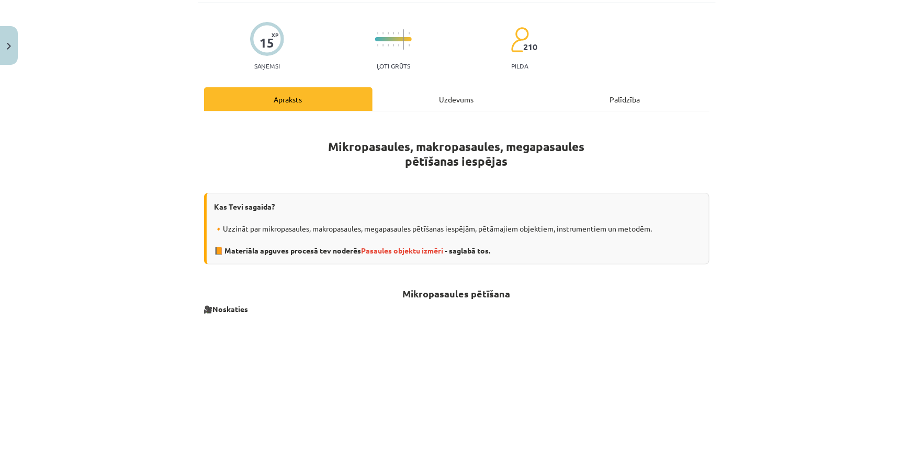
scroll to position [121, 0]
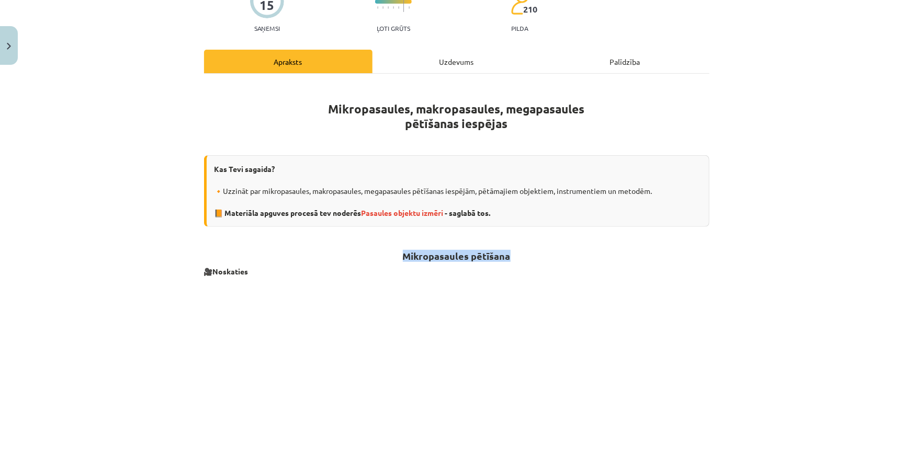
drag, startPoint x: 395, startPoint y: 253, endPoint x: 510, endPoint y: 256, distance: 115.1
click at [510, 256] on h2 "Mikropasaules pētīšana" at bounding box center [456, 251] width 505 height 26
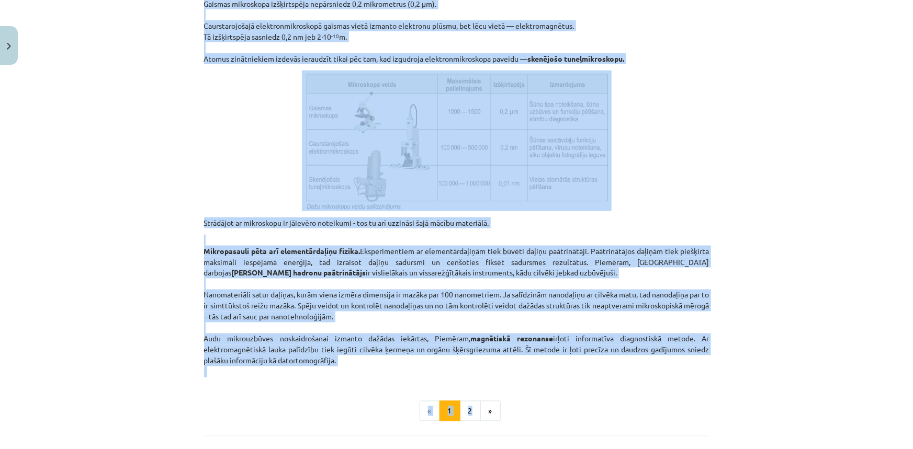
scroll to position [739, 0]
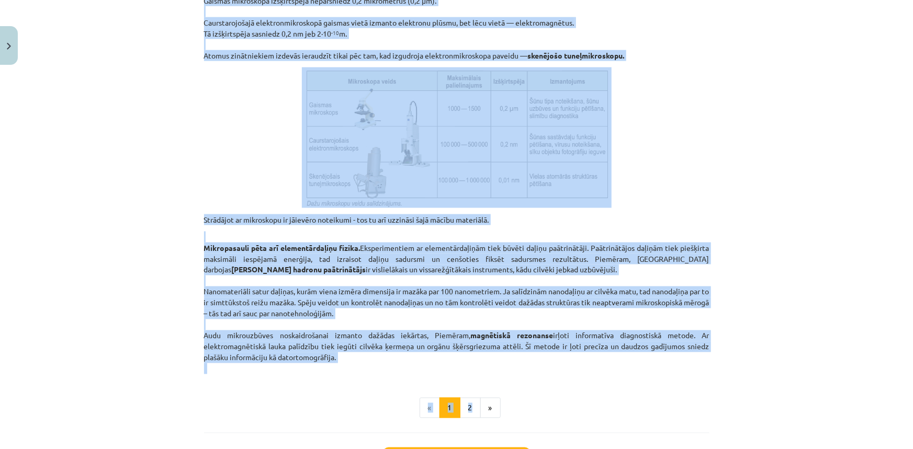
drag, startPoint x: 196, startPoint y: 307, endPoint x: 375, endPoint y: 354, distance: 184.6
click at [493, 360] on p "Mikropasauli pēta arī elementārdaļiņu fizika. Eksperimentiem ar elementārdaļiņā…" at bounding box center [456, 303] width 505 height 143
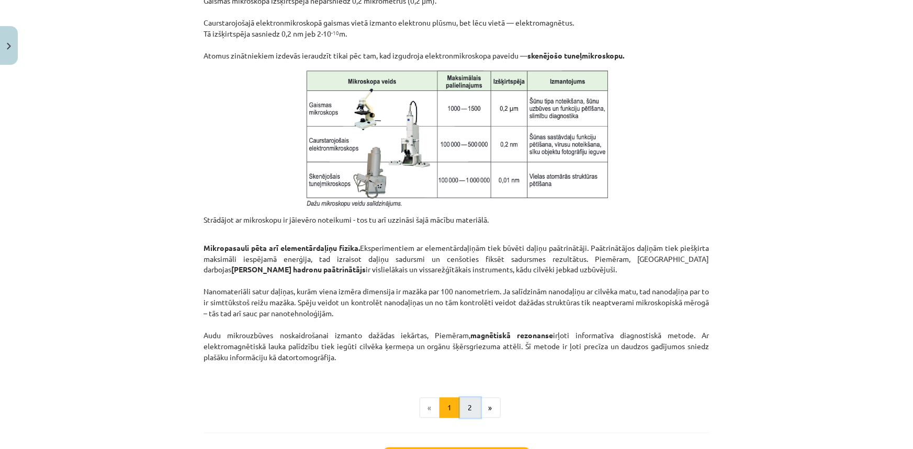
click at [469, 403] on button "2" at bounding box center [470, 408] width 21 height 21
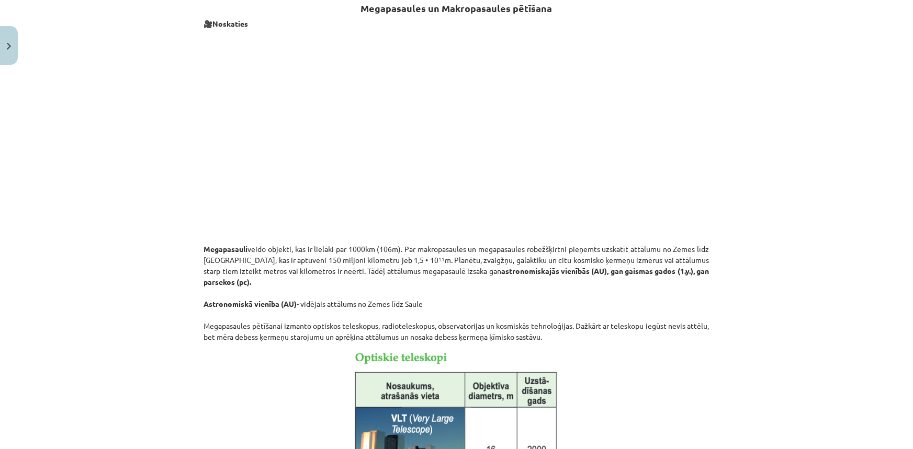
scroll to position [204, 0]
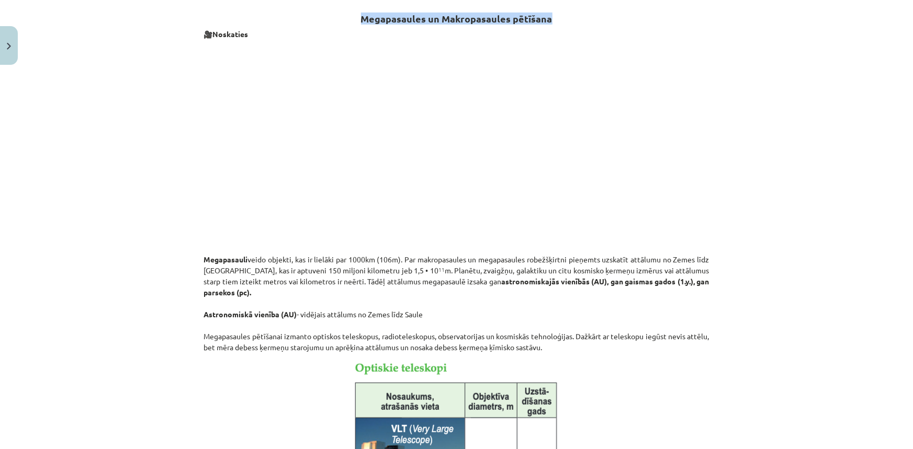
drag, startPoint x: 356, startPoint y: 16, endPoint x: 546, endPoint y: 21, distance: 190.5
click at [546, 21] on h2 "Megapasaules un Makropasaules pētīšana" at bounding box center [456, 13] width 505 height 26
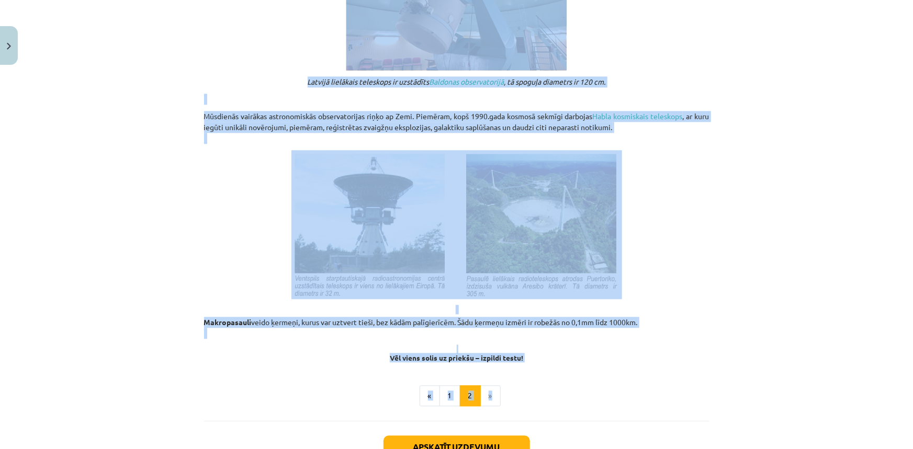
scroll to position [1012, 0]
drag, startPoint x: 195, startPoint y: 256, endPoint x: 492, endPoint y: 346, distance: 311.0
click at [657, 272] on p at bounding box center [456, 224] width 505 height 149
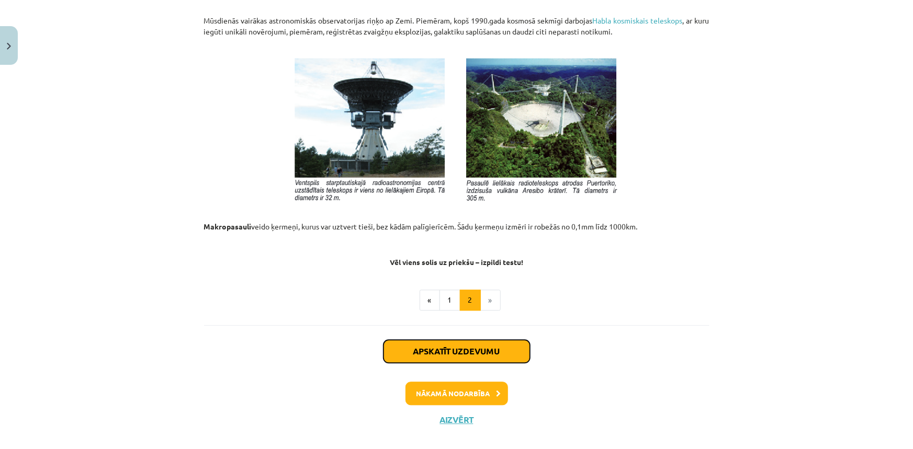
click at [481, 352] on button "Apskatīt uzdevumu" at bounding box center [456, 351] width 146 height 23
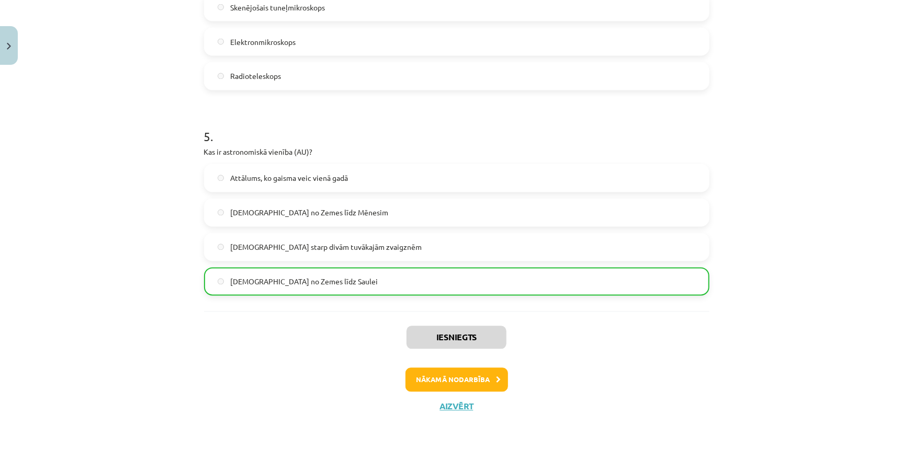
scroll to position [936, 0]
click at [453, 381] on button "Nākamā nodarbība" at bounding box center [456, 380] width 103 height 24
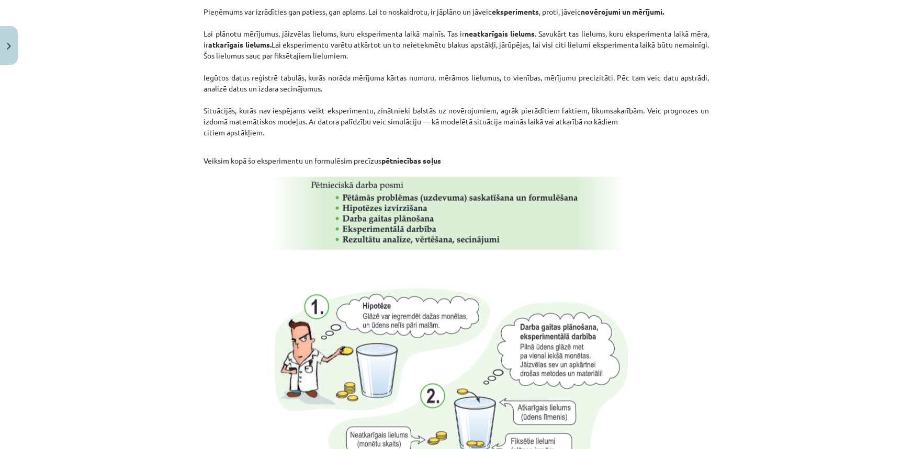
scroll to position [1025, 0]
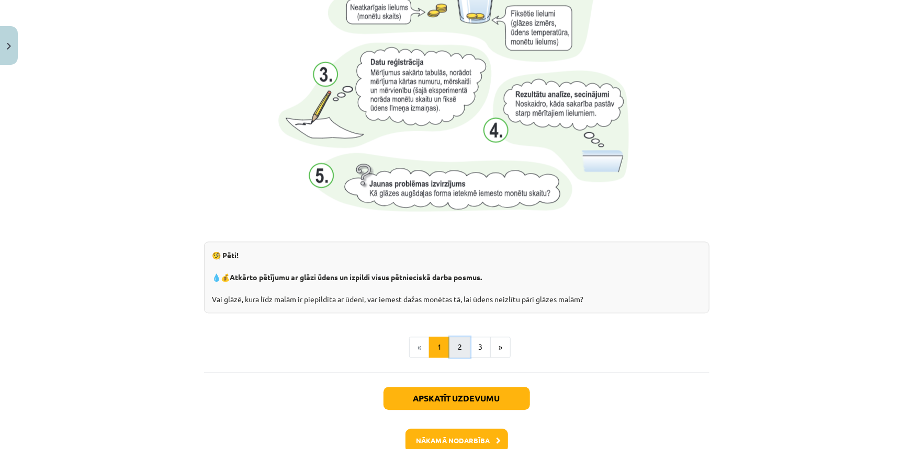
click at [456, 348] on button "2" at bounding box center [459, 347] width 21 height 21
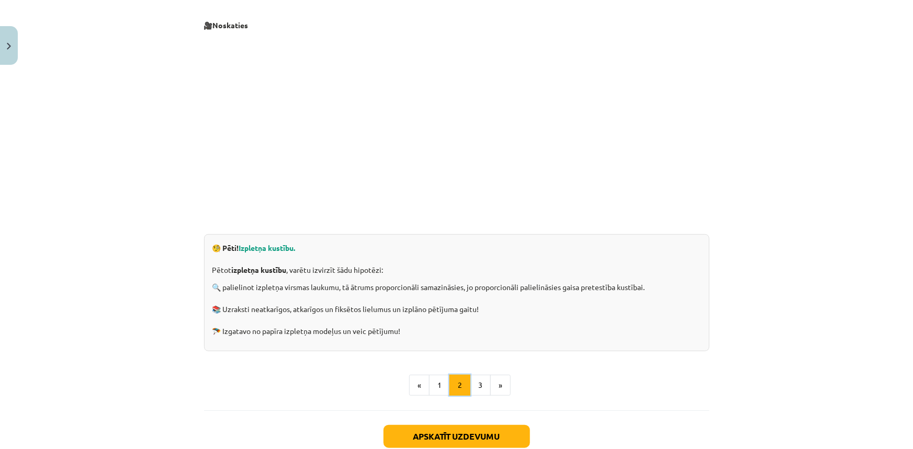
scroll to position [187, 0]
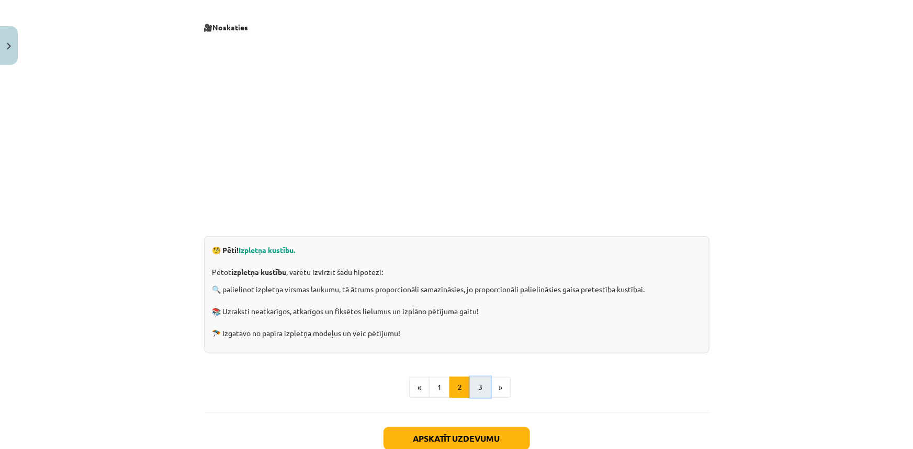
click at [476, 384] on button "3" at bounding box center [480, 387] width 21 height 21
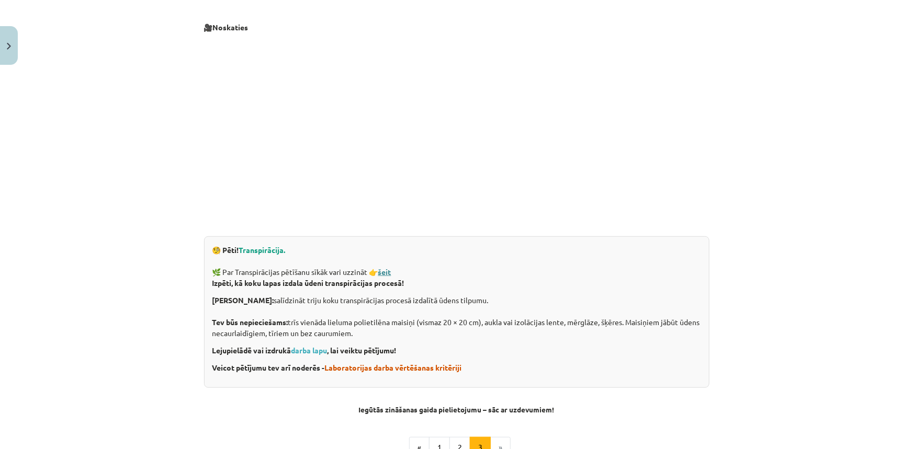
click at [384, 273] on strong "šeit" at bounding box center [384, 271] width 13 height 9
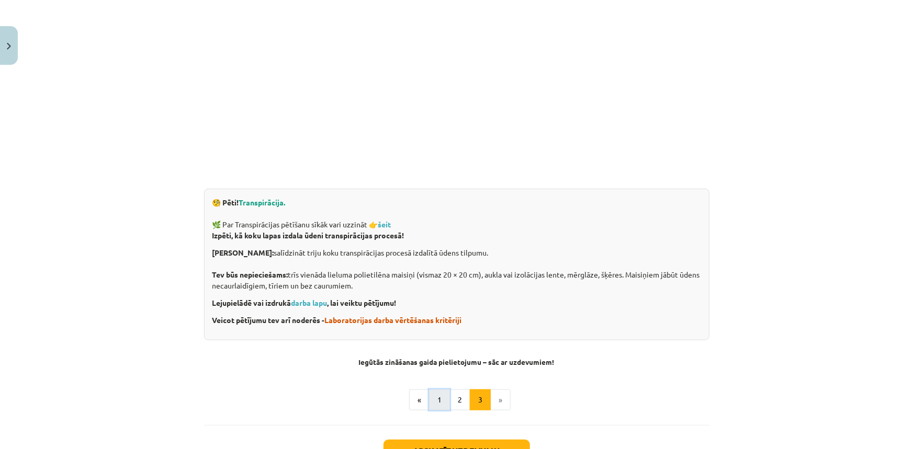
click at [434, 404] on button "1" at bounding box center [439, 400] width 21 height 21
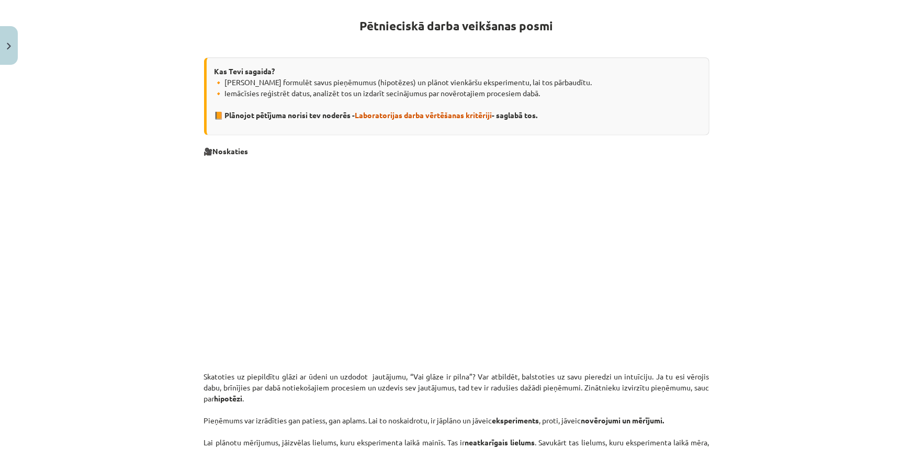
click at [774, 186] on div "Mācību tēma: Dabaszinības - 10. klases 1.ieskaites mācību materiāls #4 3. tēma.…" at bounding box center [456, 224] width 913 height 449
drag, startPoint x: 358, startPoint y: 21, endPoint x: 538, endPoint y: 27, distance: 180.6
click at [545, 31] on strong "Pētnieciskā darba veikšanas posmi" at bounding box center [457, 25] width 194 height 15
drag, startPoint x: 533, startPoint y: 22, endPoint x: 741, endPoint y: 47, distance: 209.1
click at [789, 59] on div "Mācību tēma: Dabaszinības - 10. klases 1.ieskaites mācību materiāls #4 3. tēma.…" at bounding box center [456, 224] width 913 height 449
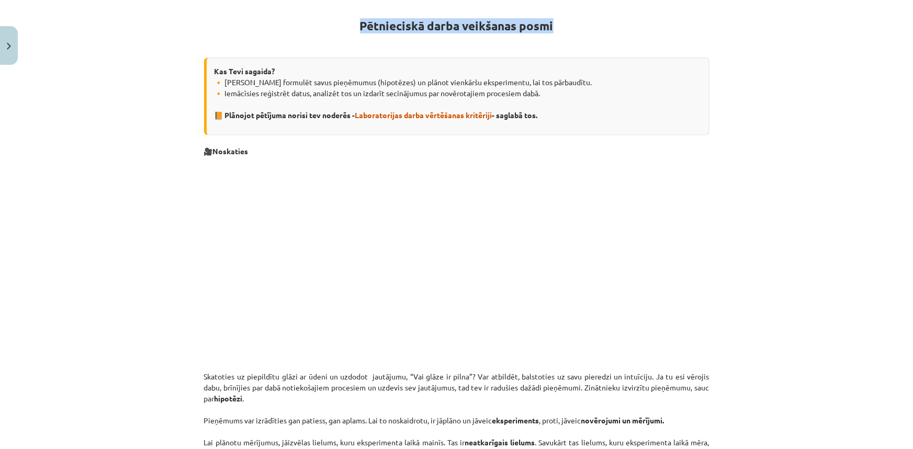
drag, startPoint x: 348, startPoint y: 16, endPoint x: 567, endPoint y: 28, distance: 219.5
click at [567, 28] on h1 "Pētnieciskā darba veikšanas posmi" at bounding box center [456, 23] width 505 height 47
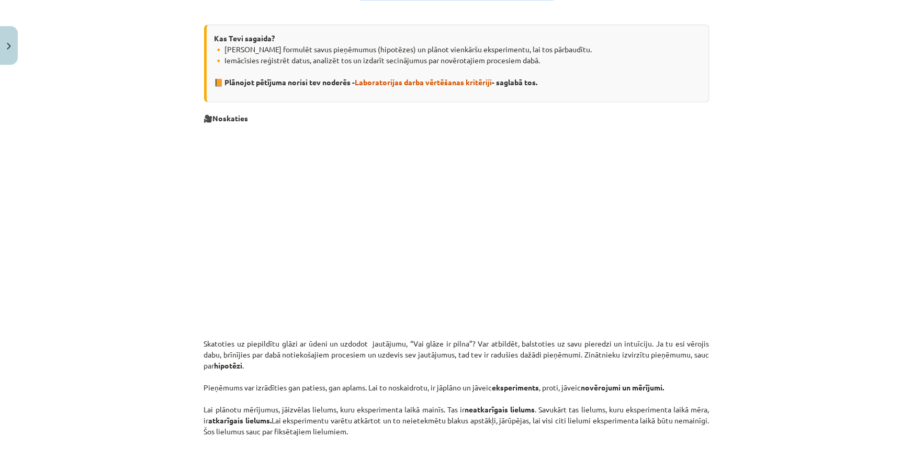
scroll to position [235, 0]
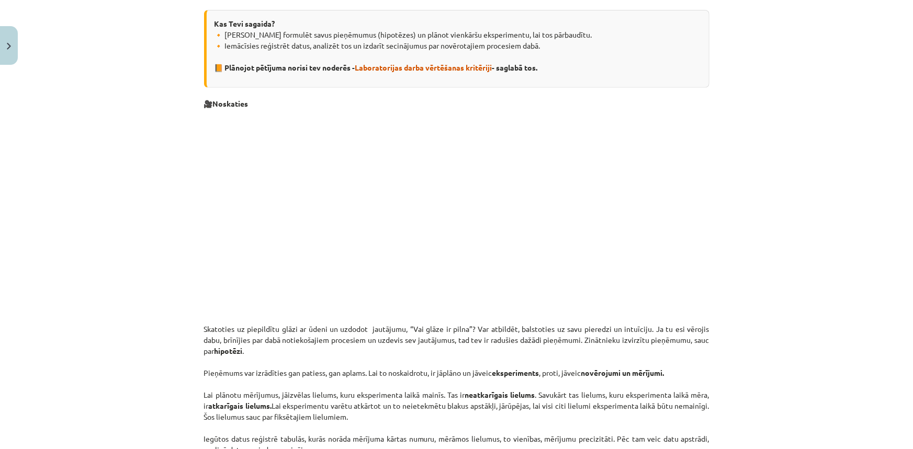
drag, startPoint x: 209, startPoint y: 22, endPoint x: 545, endPoint y: 71, distance: 339.4
click at [545, 71] on div "Kas Tevi sagaida? 🔸 Mācīsi formulēt savus pieņēmumus (hipotēzes) un plānot vien…" at bounding box center [456, 49] width 505 height 78
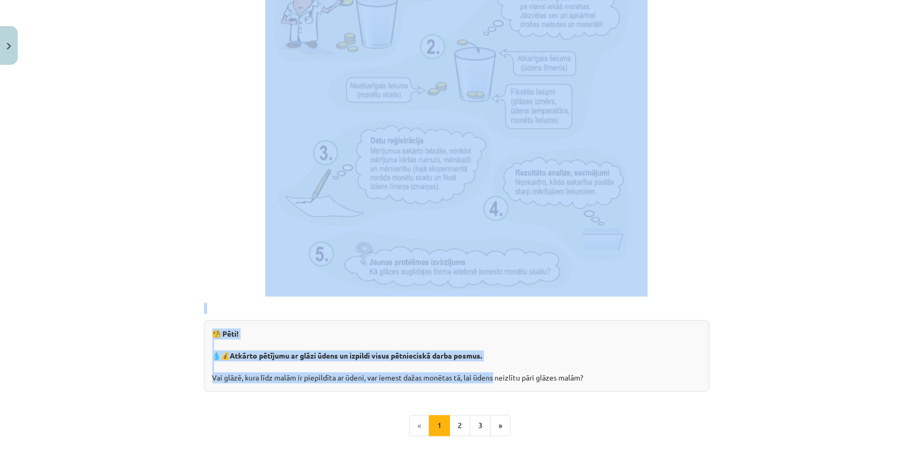
scroll to position [948, 0]
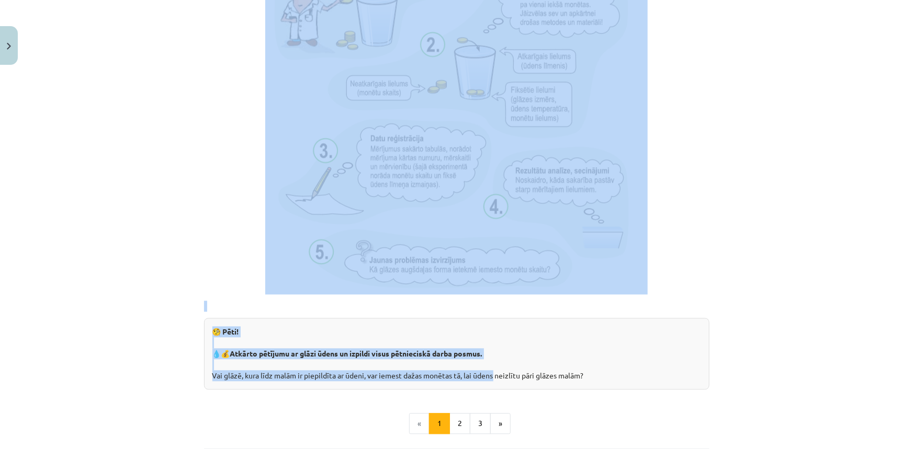
drag, startPoint x: 201, startPoint y: 231, endPoint x: 588, endPoint y: 387, distance: 417.1
click at [741, 283] on div "Mācību tēma: Dabaszinības - 10. klases 1.ieskaites mācību materiāls #4 3. tēma.…" at bounding box center [456, 224] width 913 height 449
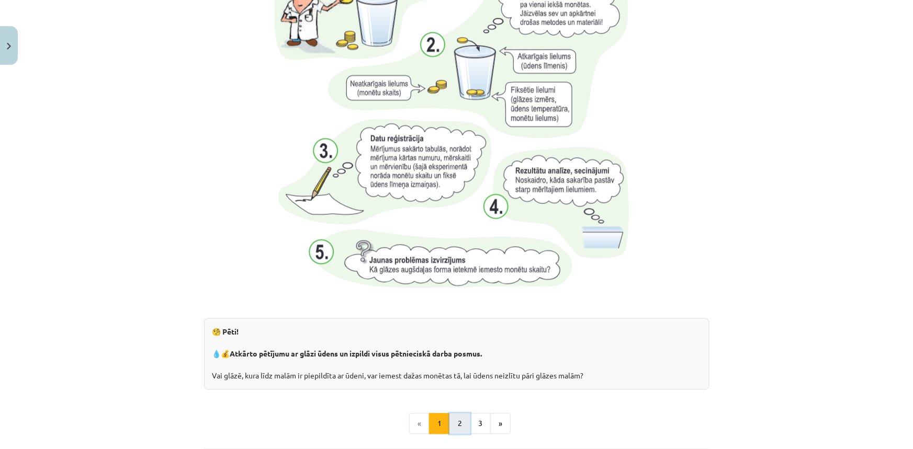
click at [457, 424] on button "2" at bounding box center [459, 424] width 21 height 21
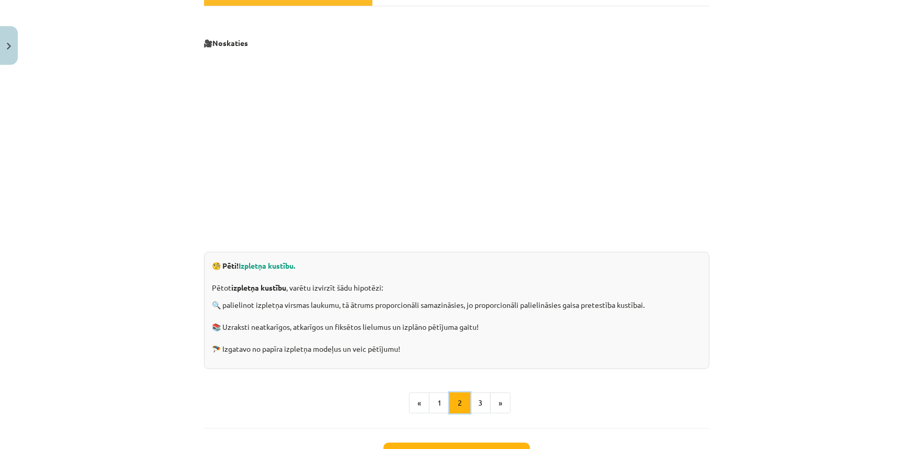
scroll to position [187, 0]
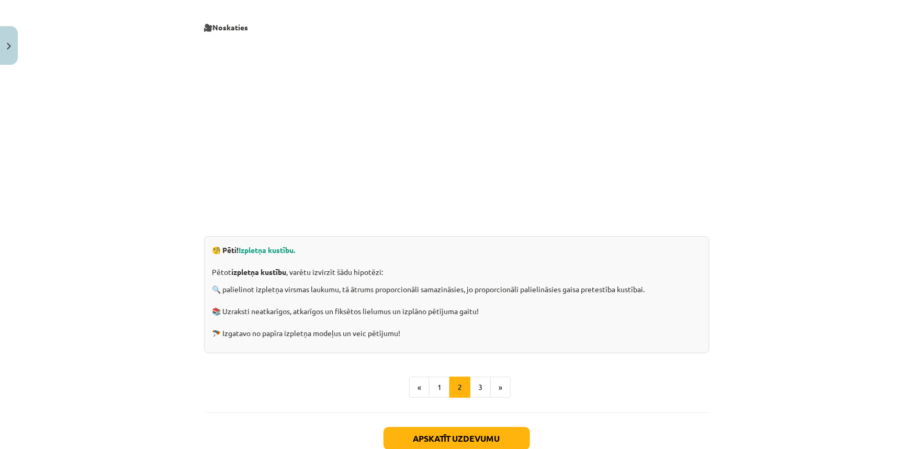
drag, startPoint x: 209, startPoint y: 247, endPoint x: 414, endPoint y: 337, distance: 224.6
click at [414, 337] on div "🧐 Pēti! Izpletņa kustību. Pētot izpletņa kustību , varētu izvirzīt šādu hipotēz…" at bounding box center [456, 294] width 505 height 117
click at [477, 387] on button "3" at bounding box center [480, 387] width 21 height 21
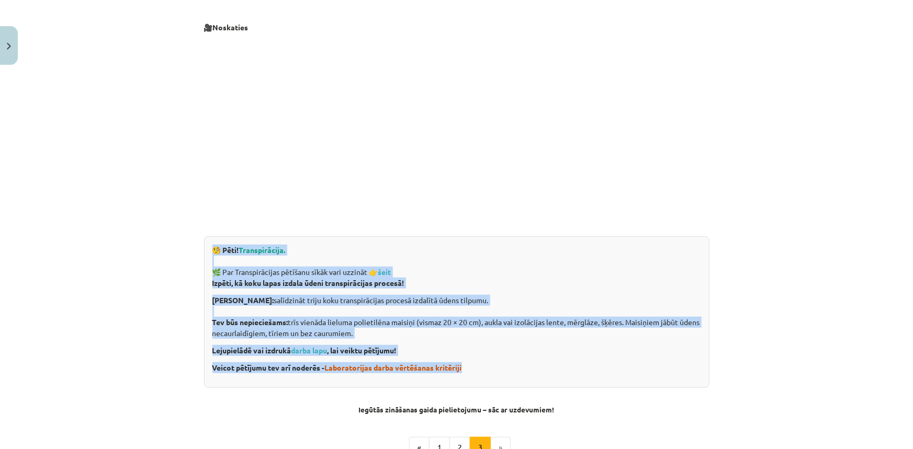
drag, startPoint x: 206, startPoint y: 244, endPoint x: 465, endPoint y: 370, distance: 287.8
click at [465, 370] on div "🧐 Pēti! Transpirācija. 🌿 Par Transpirācijas pētīšanu sīkāk vari uzzināt 👉 šeit …" at bounding box center [456, 312] width 505 height 152
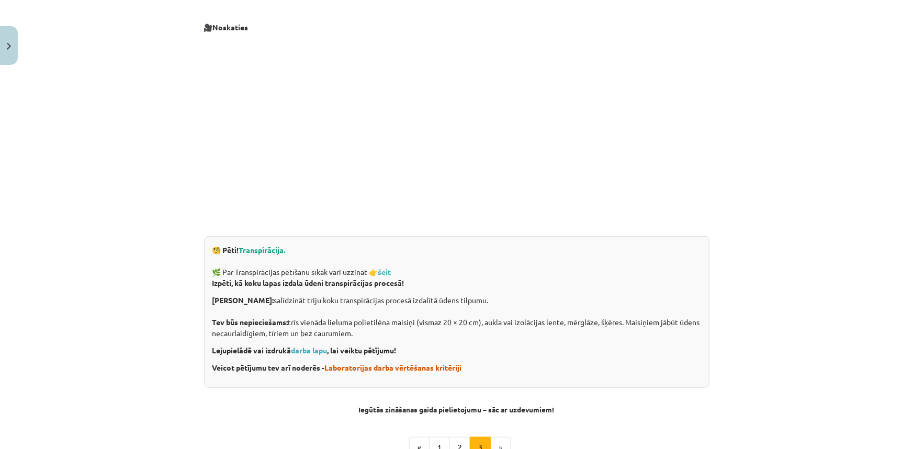
click at [584, 415] on div "🎥 Noskaties 🧐 Pēti! Transpirācija. 🌿 Par Transpirācijas pētīšanu sīkāk vari uzz…" at bounding box center [456, 229] width 505 height 458
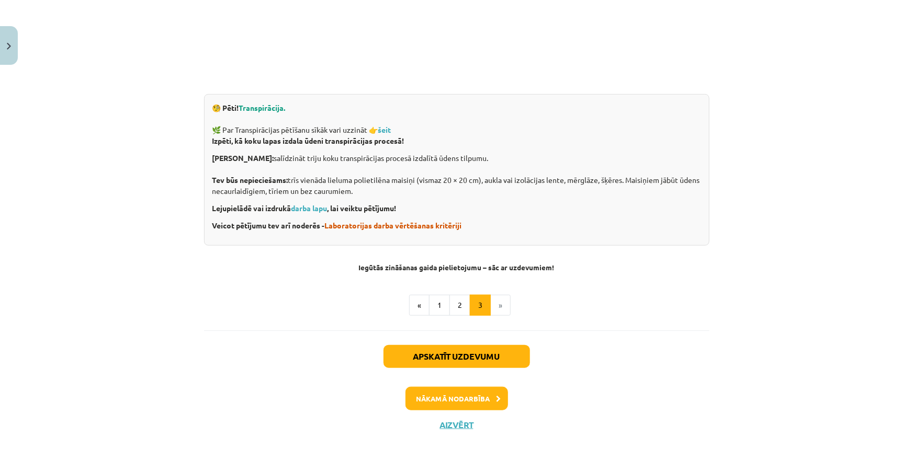
scroll to position [330, 0]
click at [496, 360] on button "Apskatīt uzdevumu" at bounding box center [456, 356] width 146 height 23
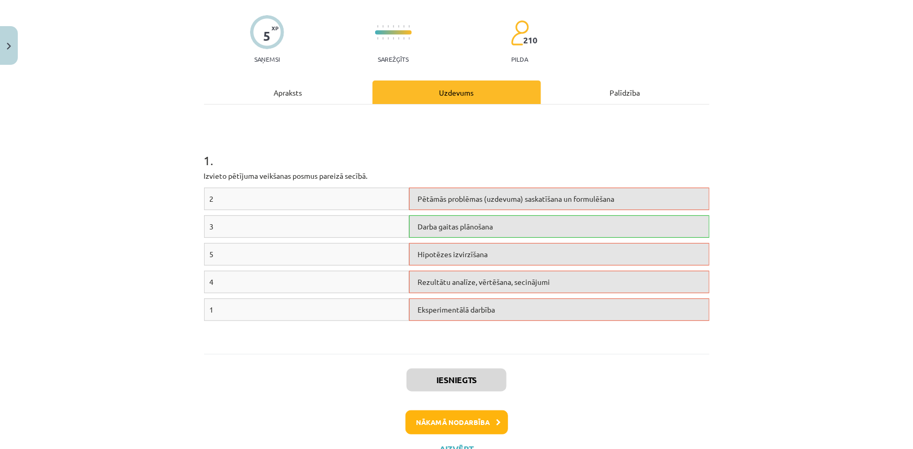
scroll to position [116, 0]
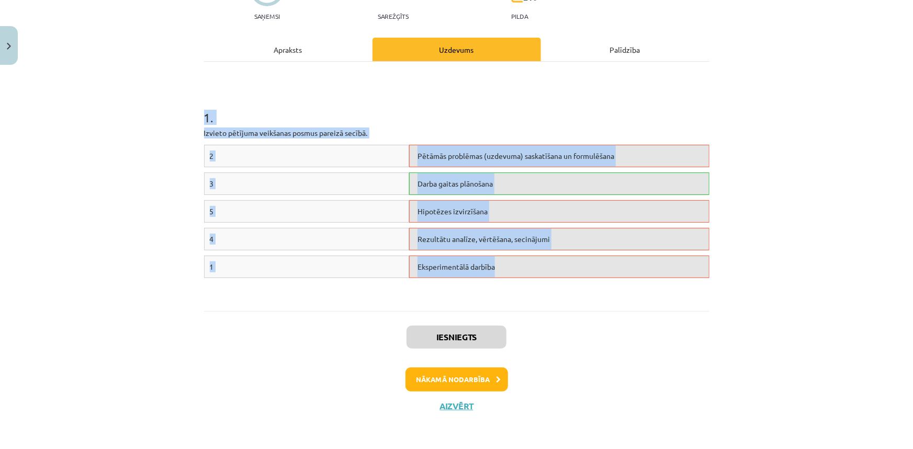
drag, startPoint x: 183, startPoint y: 122, endPoint x: 498, endPoint y: 278, distance: 351.0
click at [498, 278] on div "Mācību tēma: Dabaszinības - 10. klases 1.ieskaites mācību materiāls #4 3. tēma.…" at bounding box center [456, 224] width 913 height 449
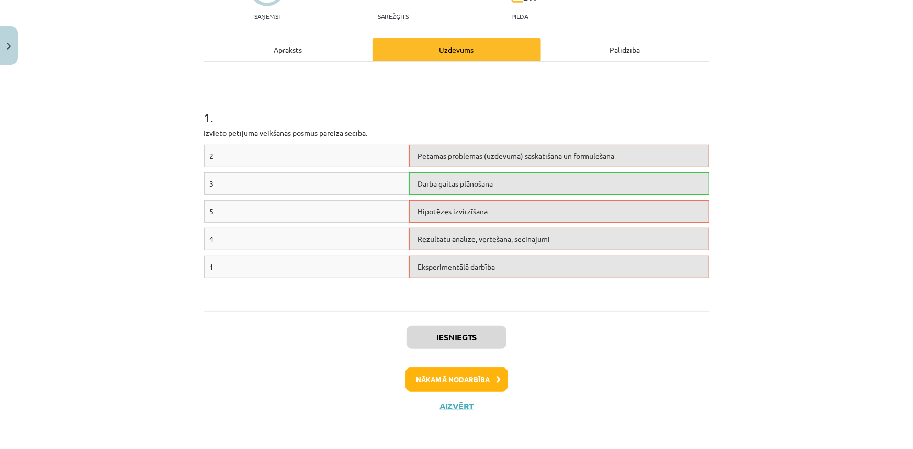
click at [537, 393] on div "Iesniegts Nākamā nodarbība Aizvērt" at bounding box center [456, 364] width 505 height 107
click at [484, 380] on button "Nākamā nodarbība" at bounding box center [456, 380] width 103 height 24
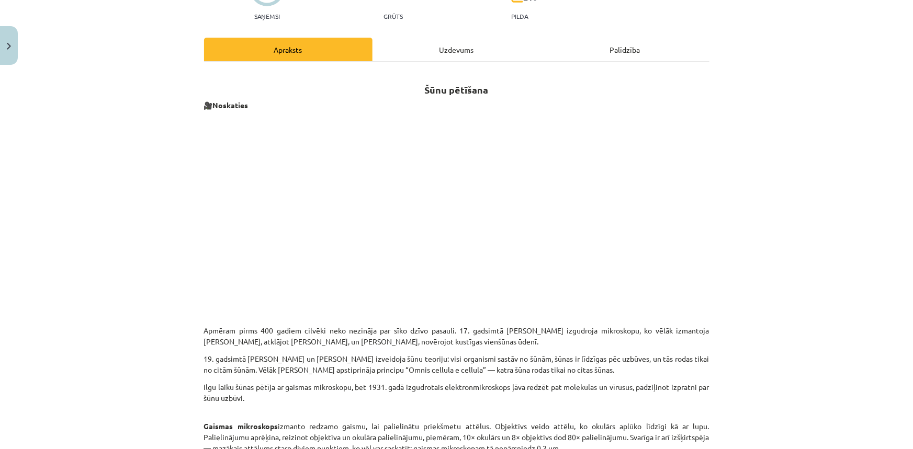
scroll to position [26, 0]
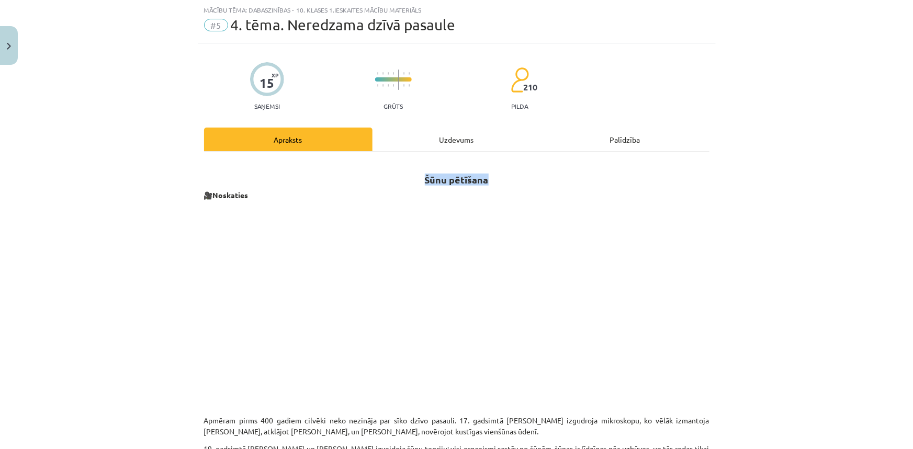
drag, startPoint x: 419, startPoint y: 179, endPoint x: 484, endPoint y: 181, distance: 64.9
click at [484, 181] on h2 "Šūnu pētīšana" at bounding box center [456, 174] width 505 height 26
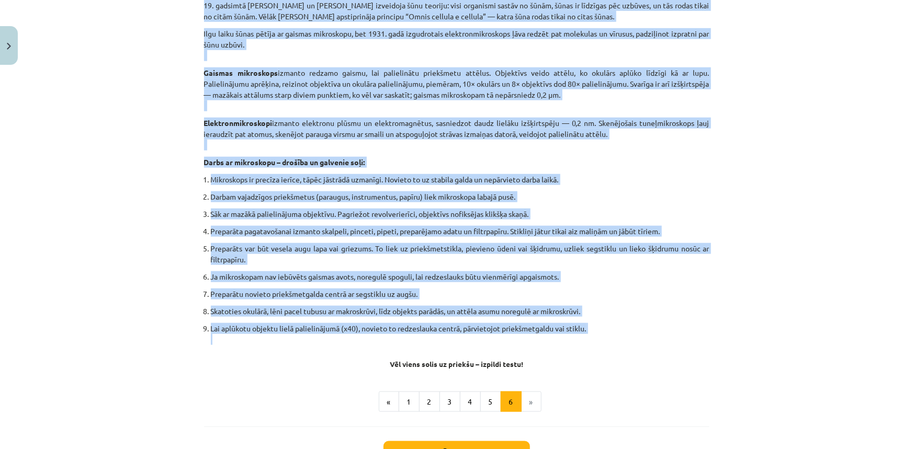
scroll to position [502, 0]
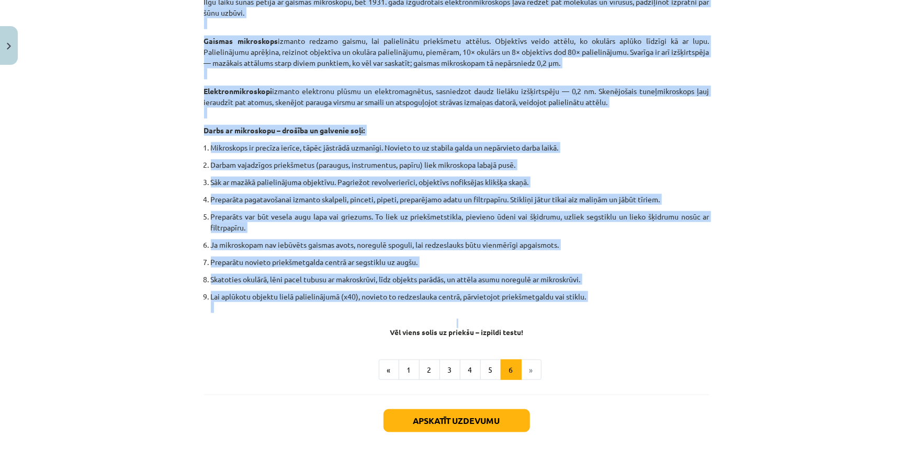
drag, startPoint x: 196, startPoint y: 278, endPoint x: 232, endPoint y: 314, distance: 51.4
click at [232, 314] on div "15 XP Saņemsi Grūts 210 pilda Apraksts Uzdevums Palīdzība Šūnu pētīšana 🎥 Noska…" at bounding box center [457, 38] width 518 height 940
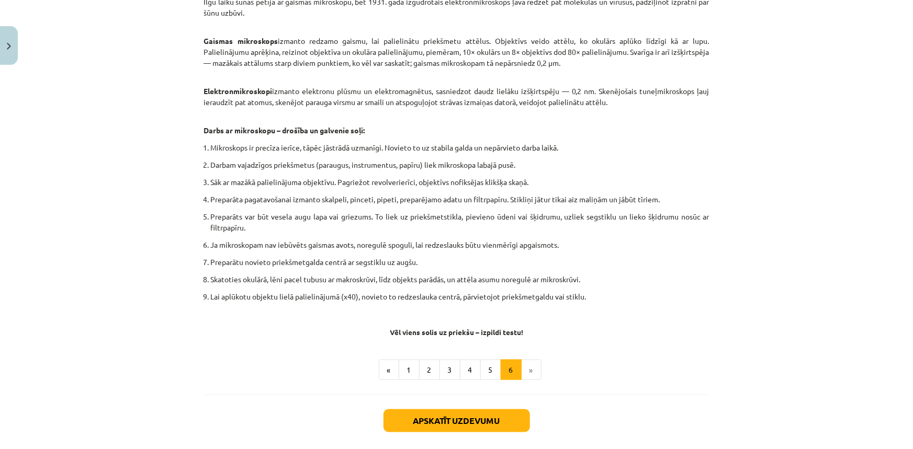
click at [588, 338] on div "Šūnu pētīšana 🎥 Noskaties Apmēram pirms 400 gadiem cilvēki neko nezināja par sī…" at bounding box center [456, 33] width 505 height 695
click at [404, 371] on button "1" at bounding box center [409, 370] width 21 height 21
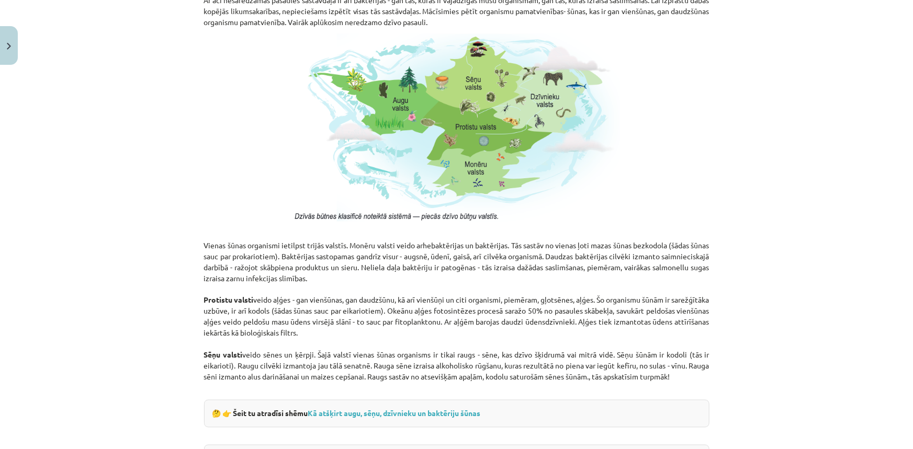
scroll to position [900, 0]
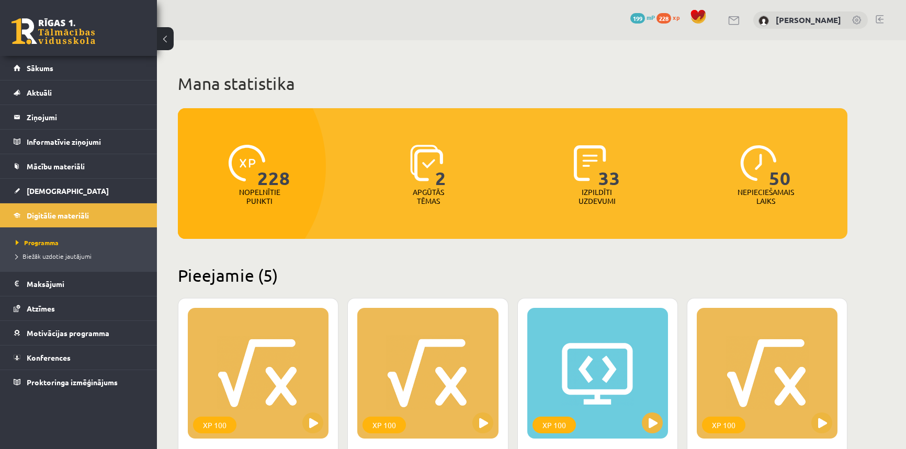
scroll to position [944, 0]
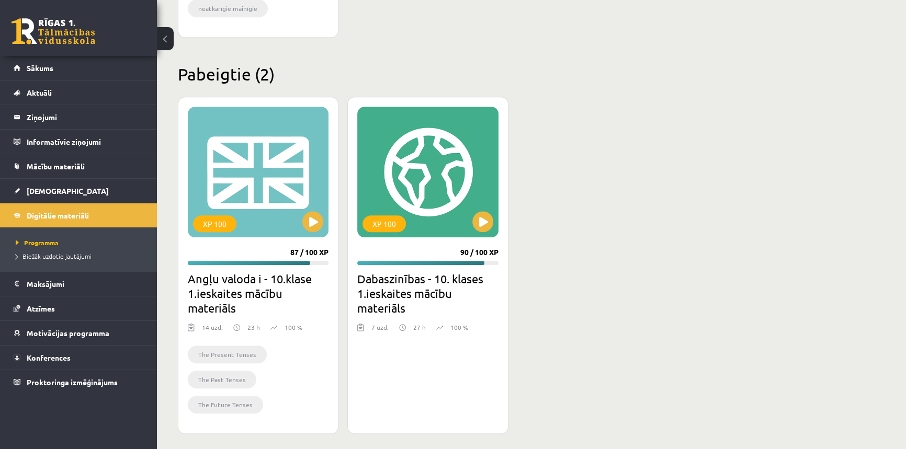
click at [415, 281] on h2 "Dabaszinības - 10. klases 1.ieskaites mācību materiāls" at bounding box center [427, 294] width 141 height 44
click at [380, 228] on div "XP 100" at bounding box center [384, 224] width 43 height 17
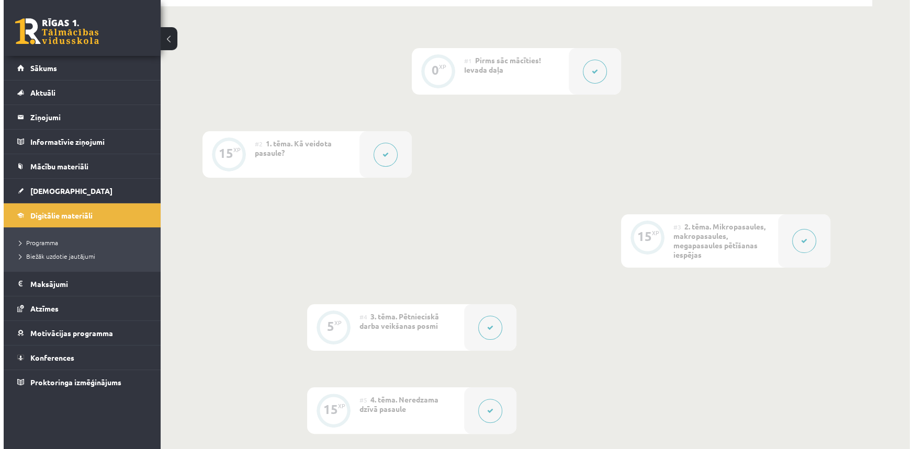
scroll to position [380, 0]
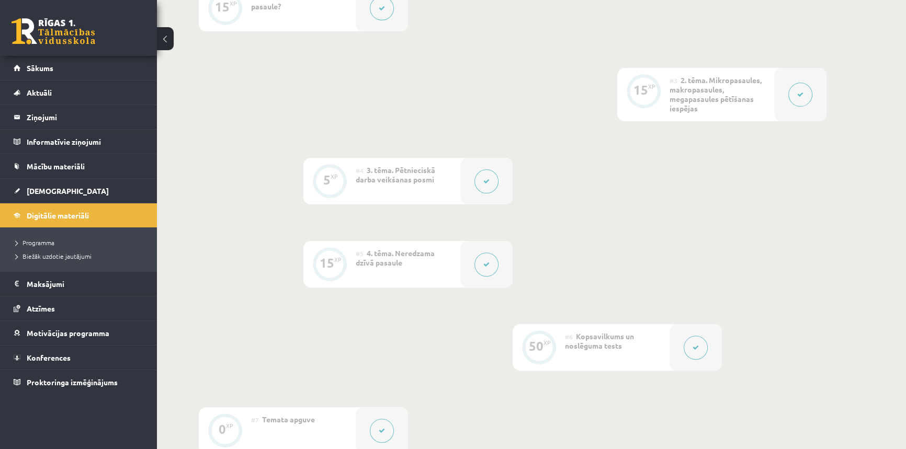
click at [491, 185] on button at bounding box center [487, 182] width 24 height 24
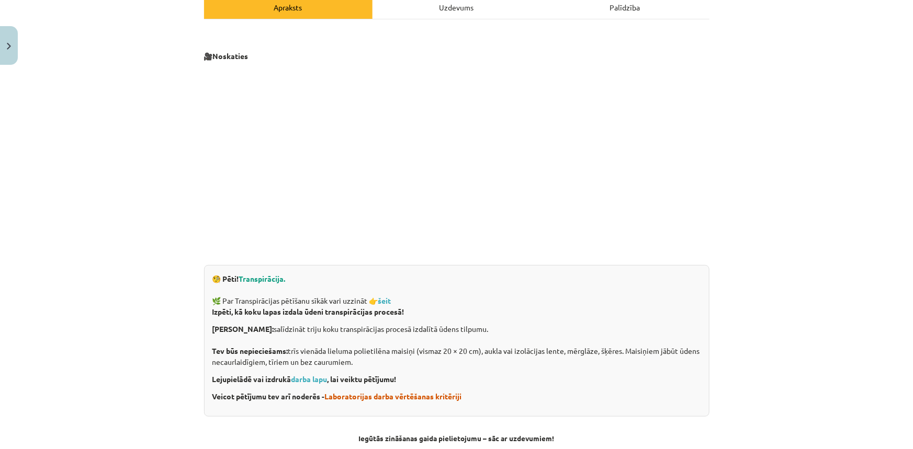
scroll to position [349, 0]
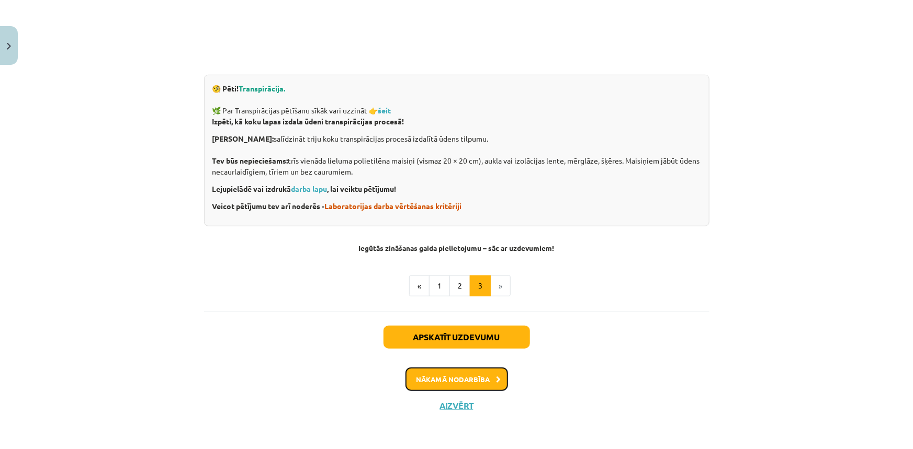
click at [471, 380] on button "Nākamā nodarbība" at bounding box center [456, 380] width 103 height 24
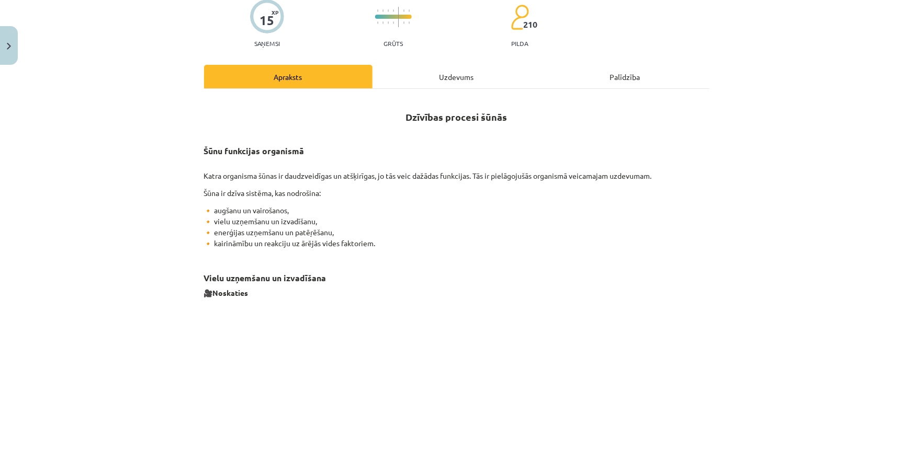
scroll to position [0, 0]
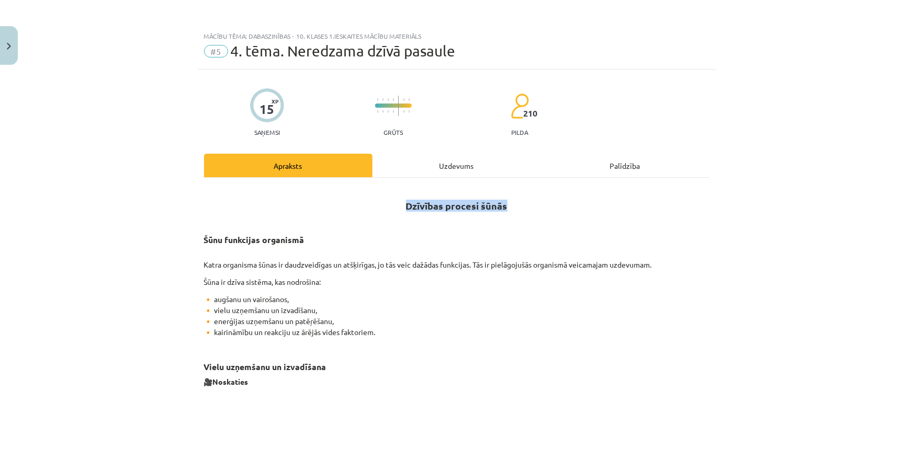
drag, startPoint x: 401, startPoint y: 202, endPoint x: 503, endPoint y: 210, distance: 102.3
click at [503, 210] on h2 "Dzīvības procesi šūnās" at bounding box center [456, 205] width 505 height 37
click at [535, 213] on h2 "Dzīvības procesi šūnās" at bounding box center [456, 205] width 505 height 37
click at [283, 51] on span "4. tēma. Neredzama dzīvā pasaule" at bounding box center [343, 50] width 225 height 17
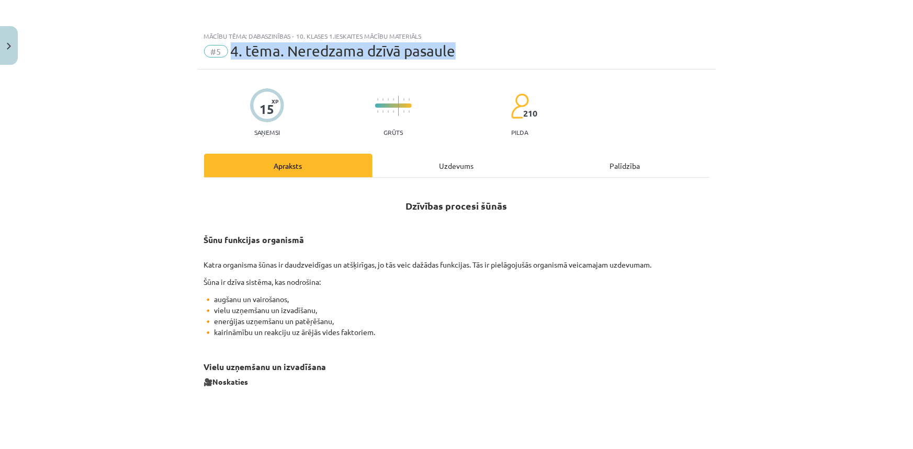
drag, startPoint x: 228, startPoint y: 50, endPoint x: 459, endPoint y: 57, distance: 231.3
click at [459, 57] on div "#5 4. tēma. Neredzama dzīvā pasaule" at bounding box center [456, 51] width 505 height 17
copy span "4. tēma. Neredzama dzīvā pasaule"
